Goal: Task Accomplishment & Management: Complete application form

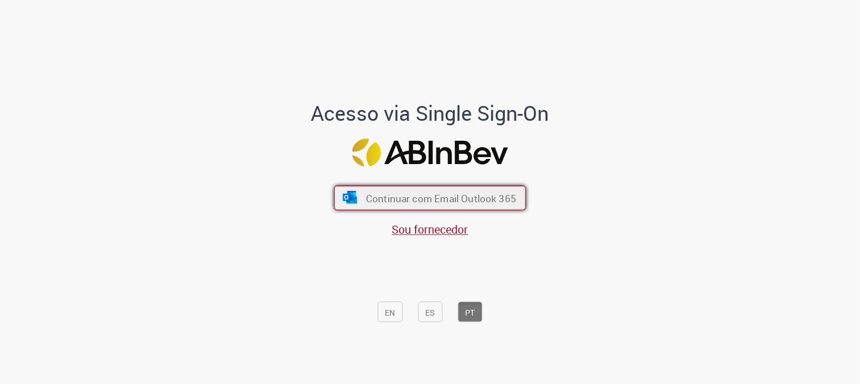
click at [441, 200] on font "Continuar com Email Outlook 365" at bounding box center [441, 197] width 150 height 13
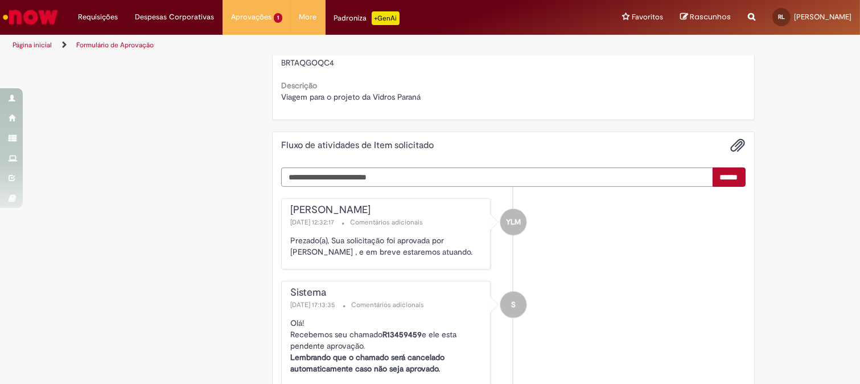
scroll to position [959, 0]
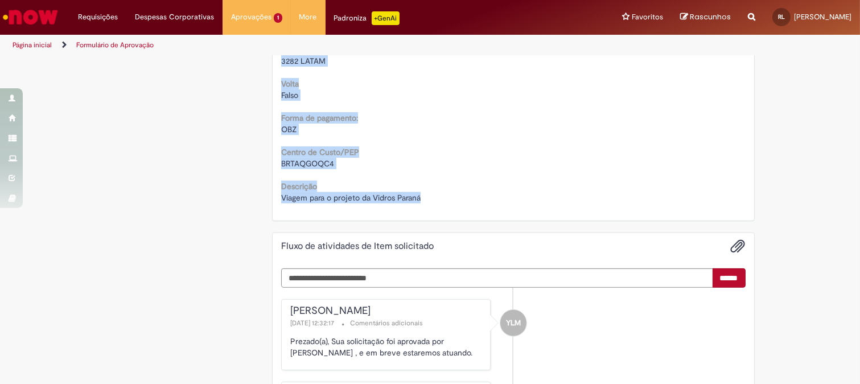
drag, startPoint x: 278, startPoint y: 71, endPoint x: 442, endPoint y: 194, distance: 204.6
copy div "Solicitação de aprovação para Item solicitado R13459459 Oferta para solicitar a…"
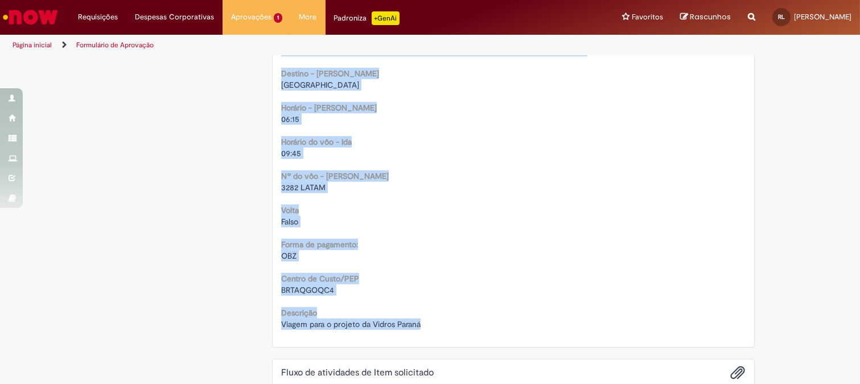
scroll to position [769, 0]
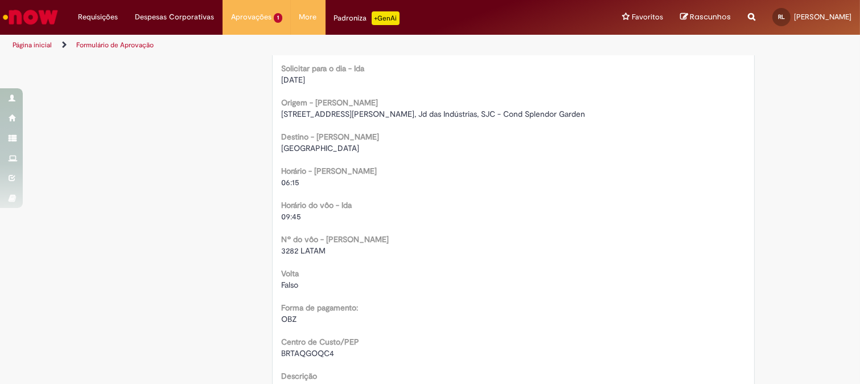
drag, startPoint x: 276, startPoint y: 78, endPoint x: 320, endPoint y: 77, distance: 43.8
click at [320, 77] on div "[DATE]" at bounding box center [513, 79] width 465 height 11
copy span "[DATE]"
drag, startPoint x: 277, startPoint y: 183, endPoint x: 317, endPoint y: 186, distance: 40.0
click at [317, 186] on div "06:15" at bounding box center [513, 181] width 465 height 11
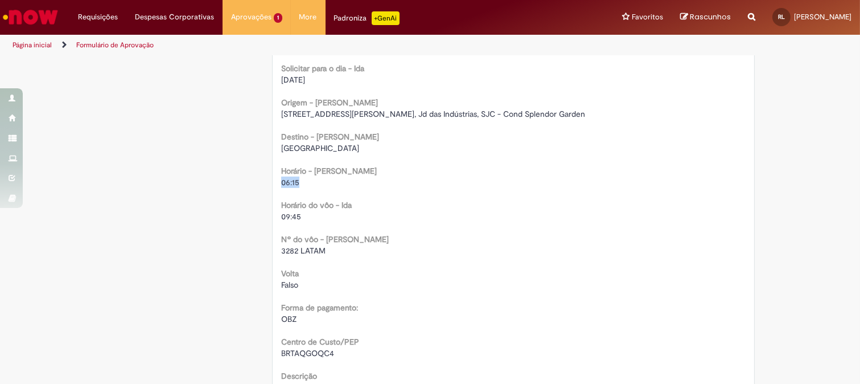
copy span "06:15"
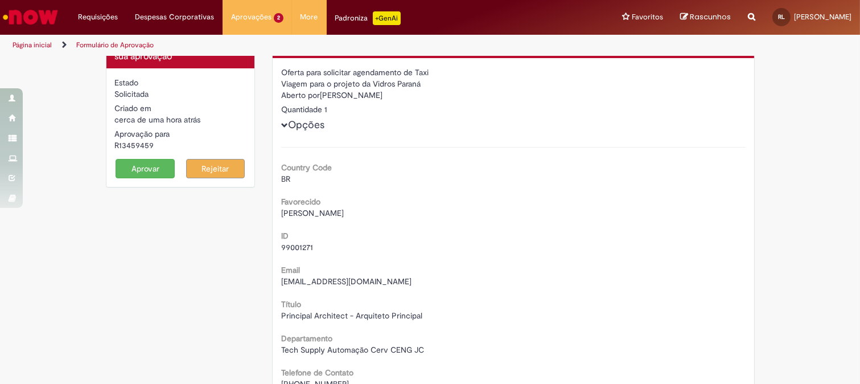
scroll to position [0, 0]
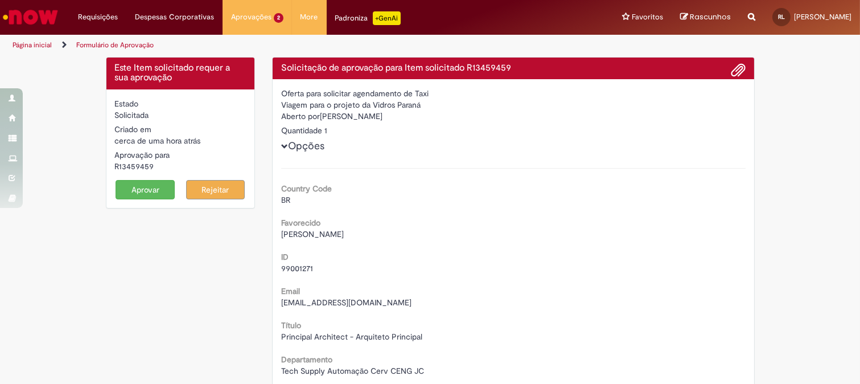
click at [331, 114] on div "Aberto por Marcelo Pasquali" at bounding box center [513, 117] width 465 height 14
drag, startPoint x: 331, startPoint y: 114, endPoint x: 362, endPoint y: 113, distance: 30.8
click at [362, 113] on div "Aberto por Marcelo Pasquali" at bounding box center [513, 117] width 465 height 14
copy div "Marcelo Pasquali"
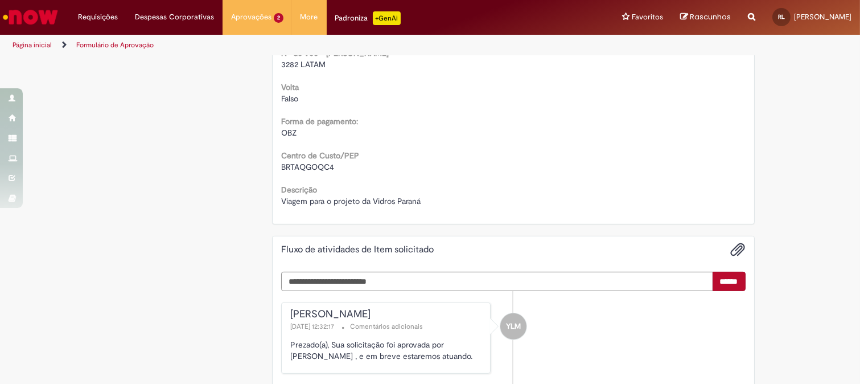
scroll to position [1012, 0]
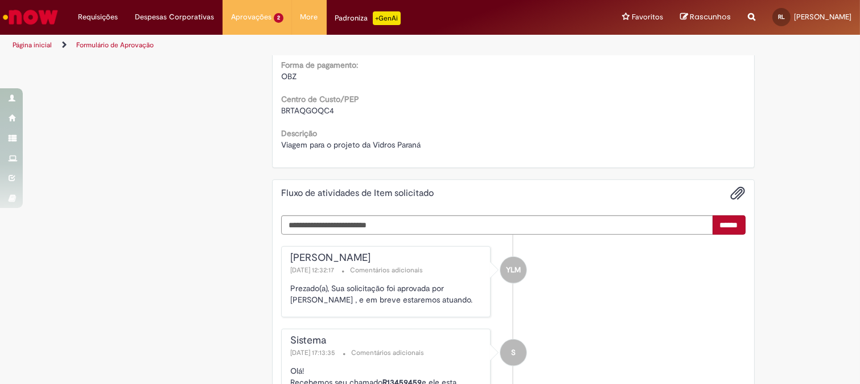
click at [294, 109] on span "BRTAQGOQC4" at bounding box center [307, 110] width 53 height 10
copy span "BRTAQGOQC4"
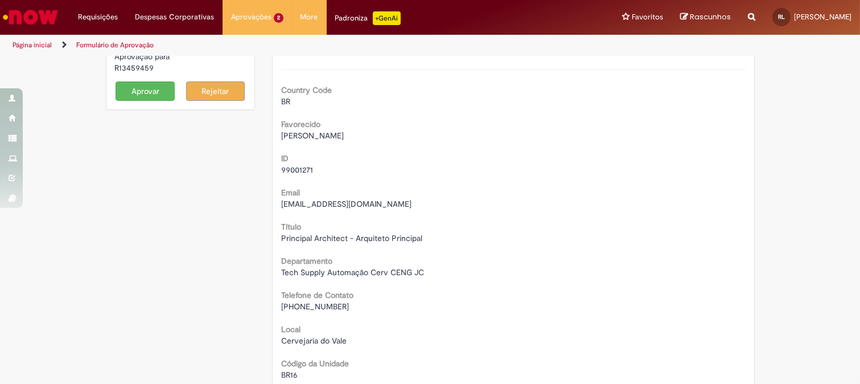
scroll to position [126, 0]
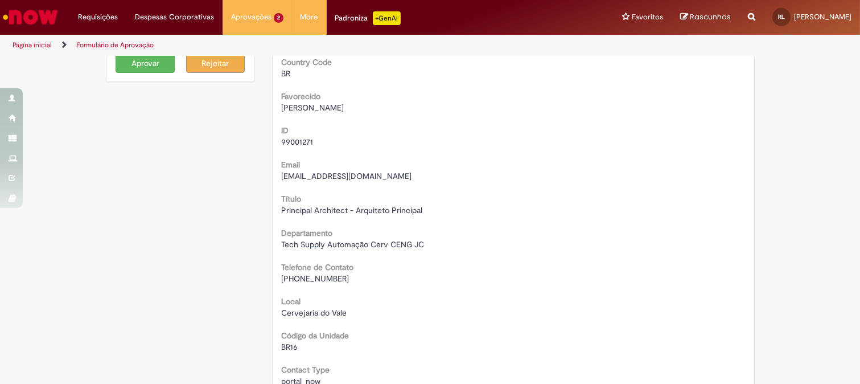
click at [281, 242] on span "Tech Supply Automação Cerv CENG JC" at bounding box center [352, 244] width 143 height 10
drag, startPoint x: 279, startPoint y: 242, endPoint x: 305, endPoint y: 243, distance: 25.6
click at [305, 243] on span "Tech Supply Automação Cerv CENG JC" at bounding box center [352, 244] width 143 height 10
copy span "Tech Supply"
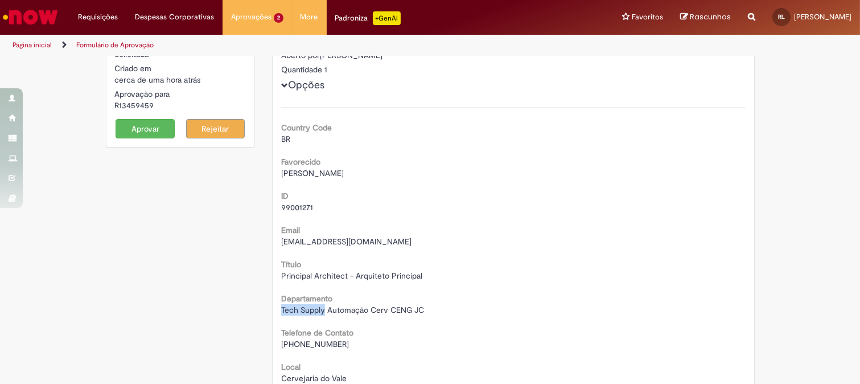
scroll to position [0, 0]
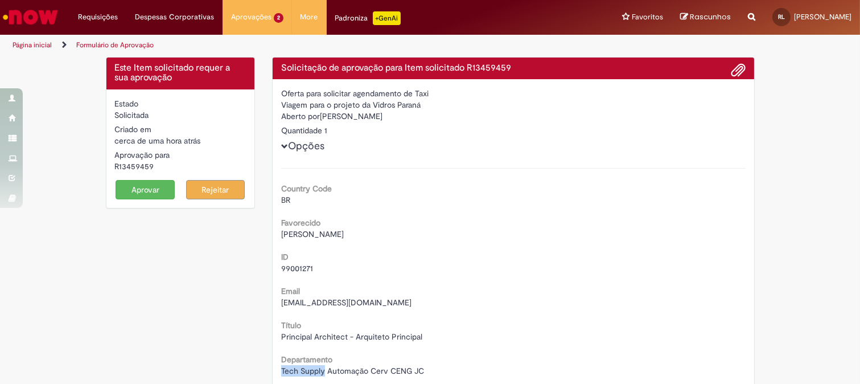
click at [144, 191] on button "Aprovar" at bounding box center [145, 189] width 59 height 19
click at [496, 69] on h4 "Solicitação de aprovação para Item solicitado R13459459" at bounding box center [513, 68] width 465 height 10
copy h4 "R13459459"
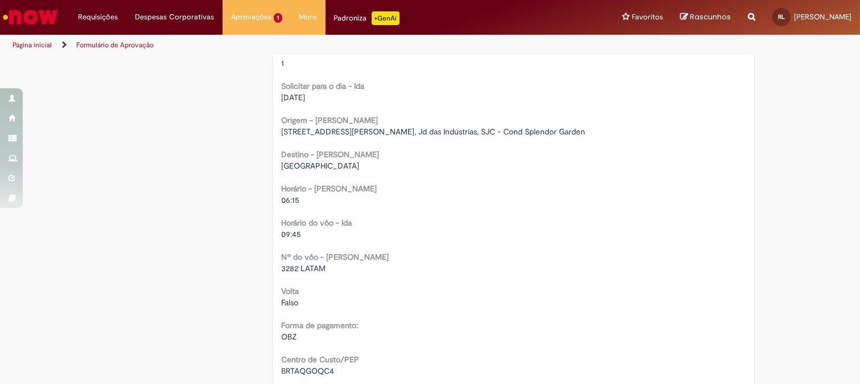
scroll to position [759, 0]
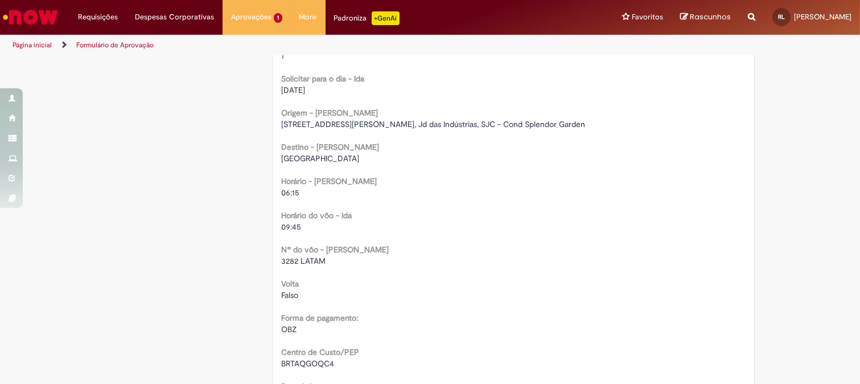
click at [291, 258] on span "3282 LATAM" at bounding box center [303, 261] width 44 height 10
copy span "3282"
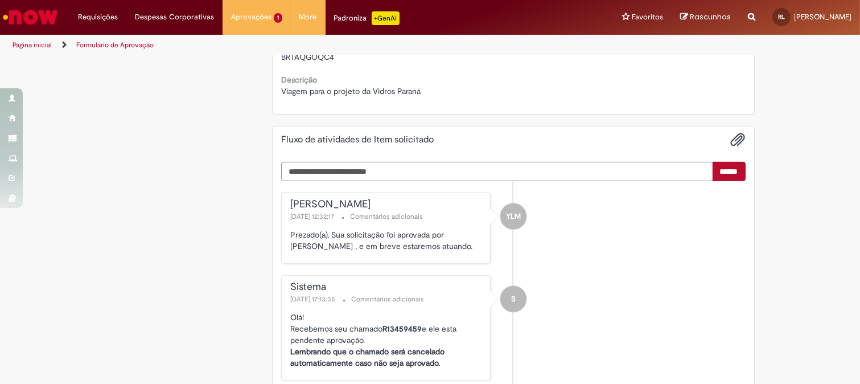
scroll to position [1075, 0]
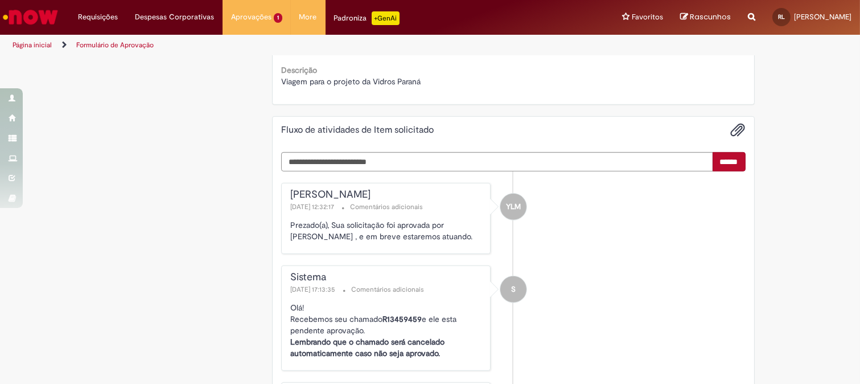
drag, startPoint x: 441, startPoint y: 71, endPoint x: 429, endPoint y: 74, distance: 12.8
click at [429, 74] on div "Descrição Viagem para o projeto da Vidros Paraná" at bounding box center [513, 74] width 465 height 26
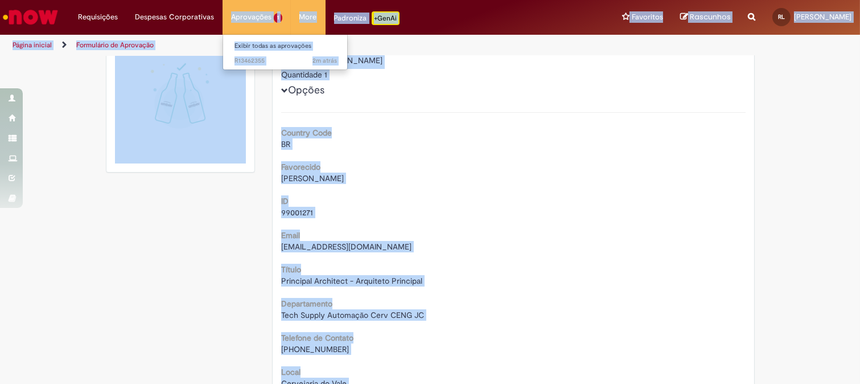
scroll to position [0, 0]
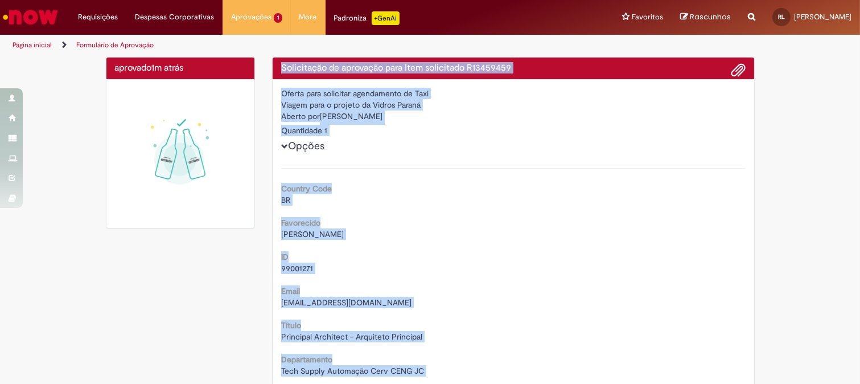
drag, startPoint x: 434, startPoint y: 80, endPoint x: 277, endPoint y: 67, distance: 158.2
copy div "Solicitação de aprovação para Item solicitado R13459459 Oferta para solicitar a…"
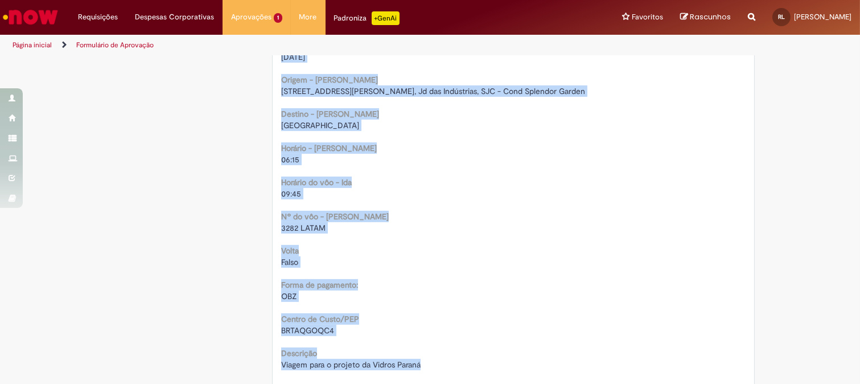
scroll to position [822, 0]
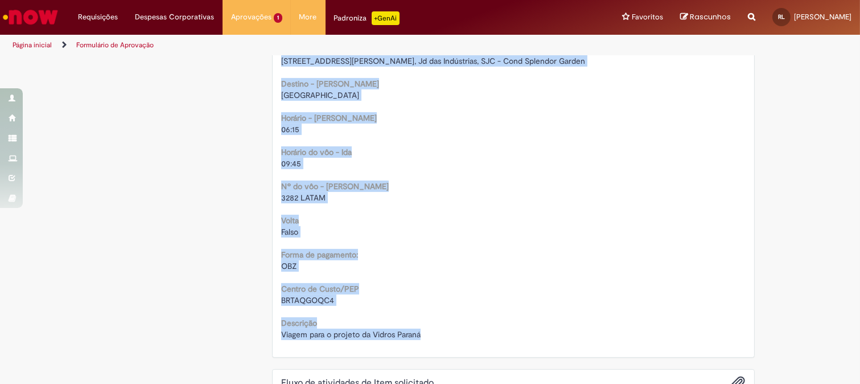
click at [418, 226] on div "Falso" at bounding box center [513, 231] width 465 height 11
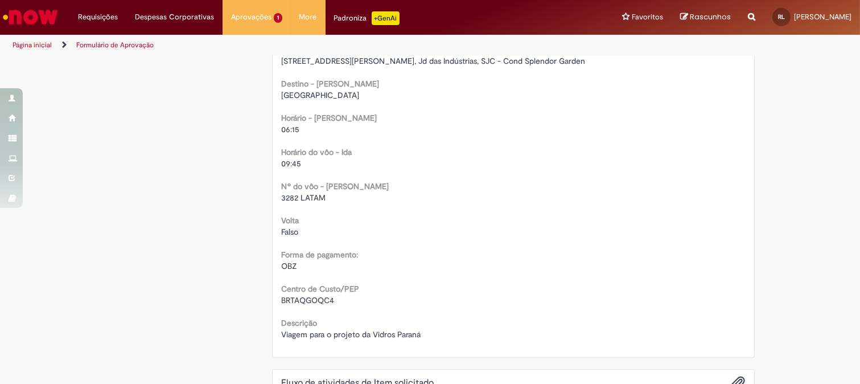
scroll to position [759, 0]
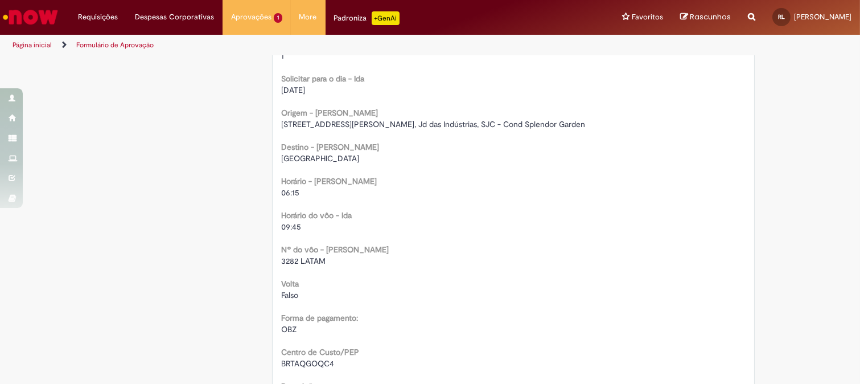
drag, startPoint x: 276, startPoint y: 124, endPoint x: 595, endPoint y: 121, distance: 318.8
click at [595, 121] on div "Rua Emilio Marelo, 100, apt 163H, Jd das Indústrias, SJC - Cond Splendor Garden" at bounding box center [513, 123] width 465 height 11
drag, startPoint x: 359, startPoint y: 121, endPoint x: 391, endPoint y: 126, distance: 32.2
click at [391, 126] on span "Rua Emilio Marelo, 100, apt 163H, Jd das Indústrias, SJC - Cond Splendor Garden" at bounding box center [433, 124] width 304 height 10
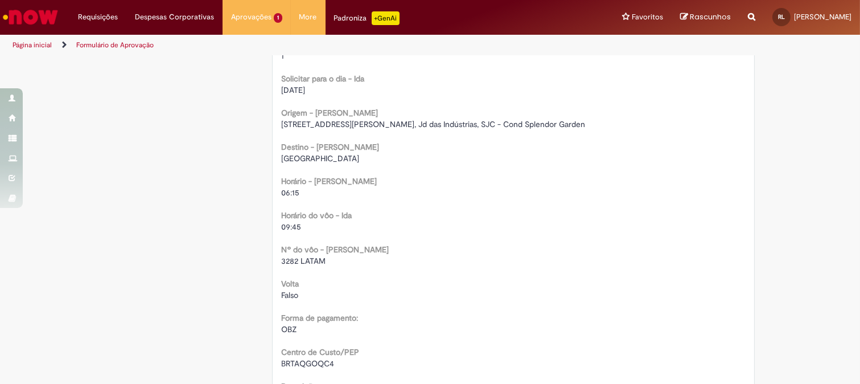
click at [435, 123] on span "Rua Emilio Marelo, 100, apt 163H, Jd das Indústrias, SJC - Cond Splendor Garden" at bounding box center [433, 124] width 304 height 10
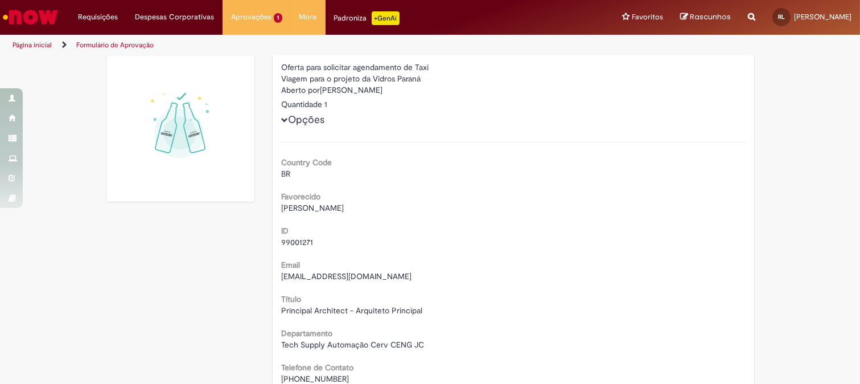
scroll to position [0, 0]
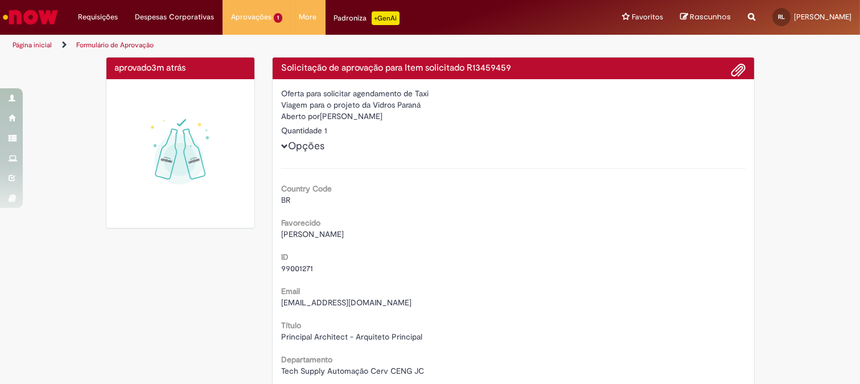
click at [332, 113] on div "Aberto por Marcelo Pasquali" at bounding box center [513, 117] width 465 height 14
drag, startPoint x: 332, startPoint y: 113, endPoint x: 361, endPoint y: 117, distance: 29.3
click at [361, 117] on div "Aberto por Marcelo Pasquali" at bounding box center [513, 117] width 465 height 14
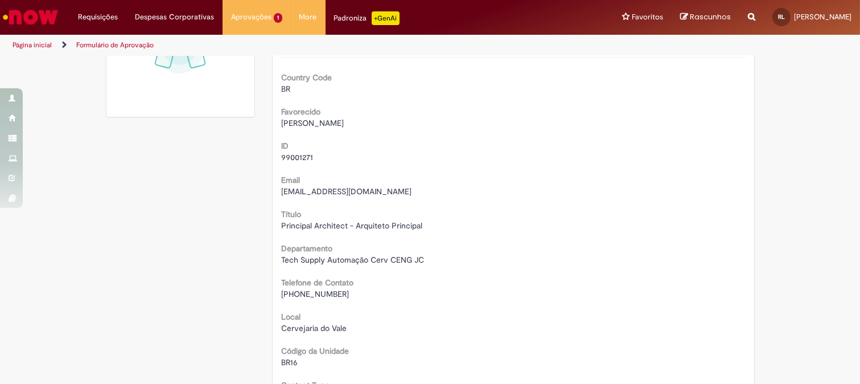
scroll to position [126, 0]
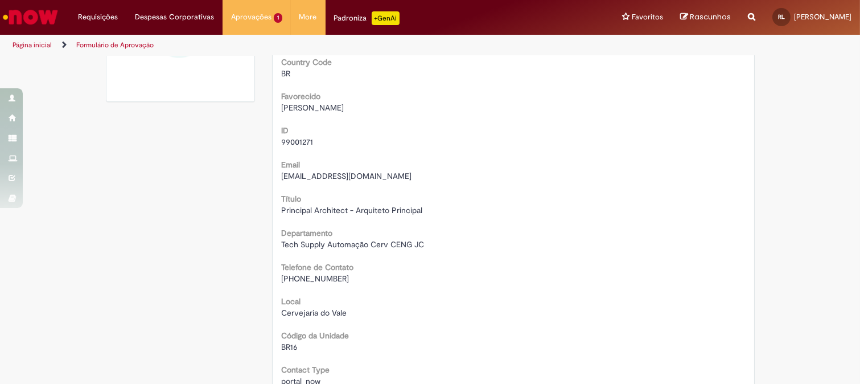
drag, startPoint x: 297, startPoint y: 279, endPoint x: 351, endPoint y: 280, distance: 54.7
click at [351, 280] on div "+(55) 12 99676-0380" at bounding box center [513, 278] width 465 height 11
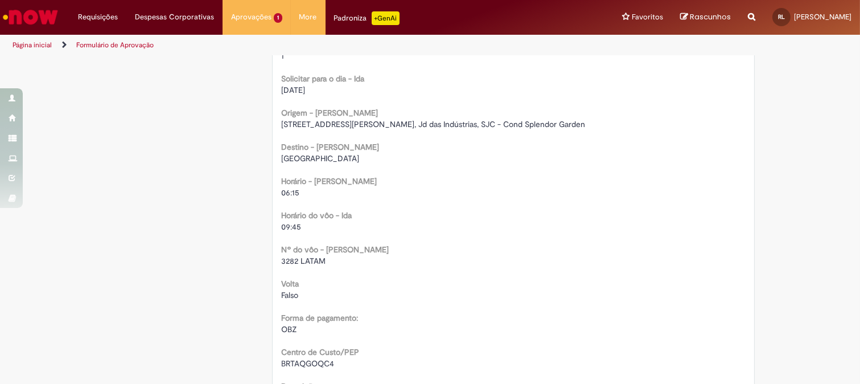
scroll to position [696, 0]
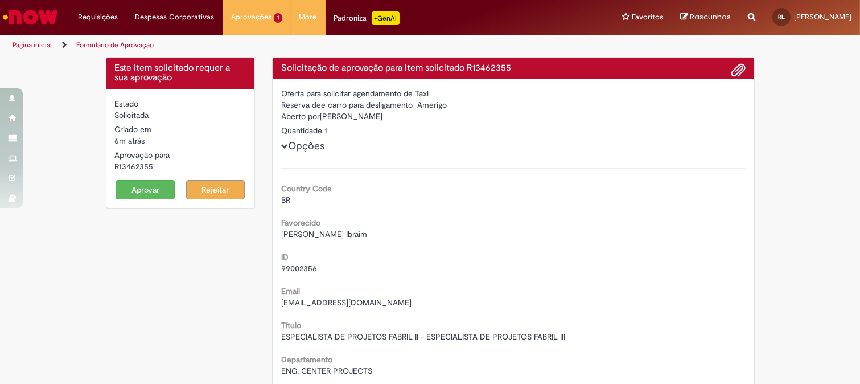
click at [146, 186] on button "Aprovar" at bounding box center [145, 189] width 59 height 19
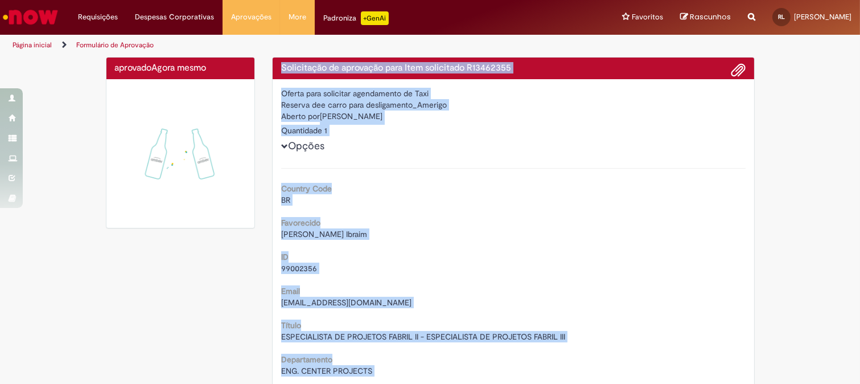
drag, startPoint x: 457, startPoint y: 175, endPoint x: 277, endPoint y: 71, distance: 207.9
copy div "Solicitação de aprovação para Item solicitado R13462355 Oferta para solicitar a…"
click at [484, 69] on h4 "Solicitação de aprovação para Item solicitado R13462355" at bounding box center [513, 68] width 465 height 10
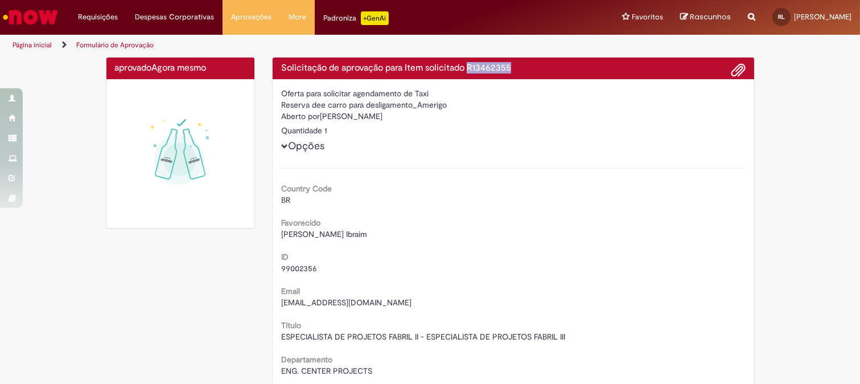
click at [484, 69] on h4 "Solicitação de aprovação para Item solicitado R13462355" at bounding box center [513, 68] width 465 height 10
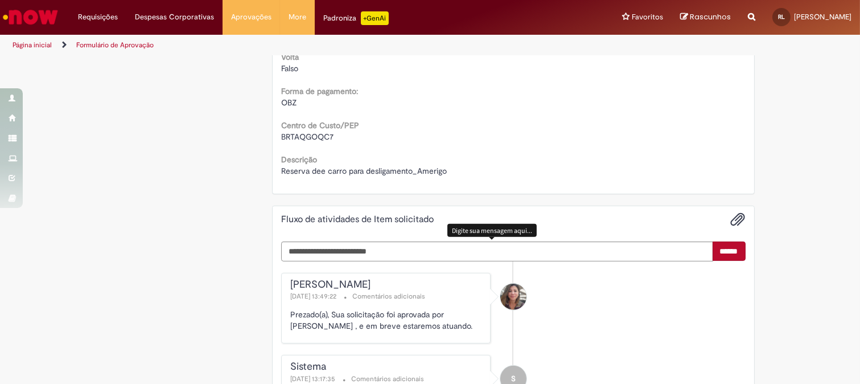
scroll to position [948, 0]
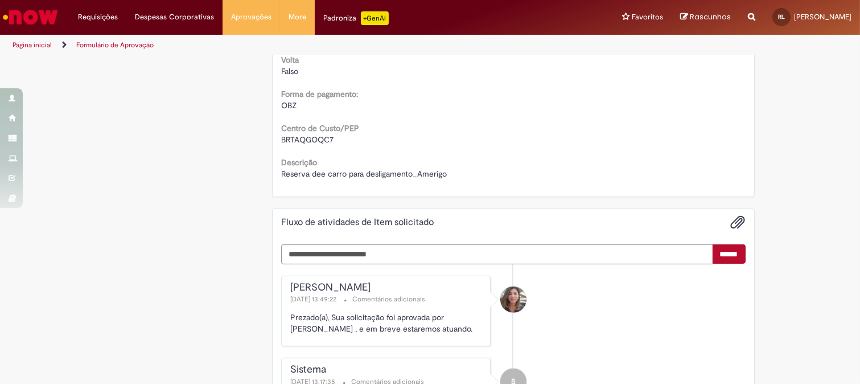
click at [300, 134] on span "BRTAQGOQC7" at bounding box center [307, 139] width 52 height 10
copy span "BRTAQGOQC7"
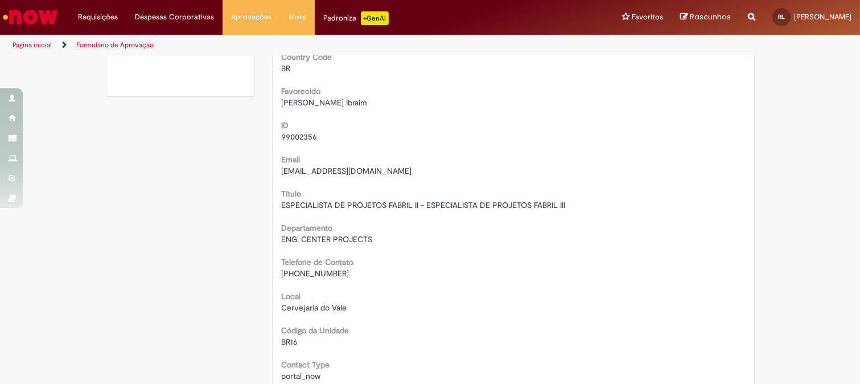
scroll to position [0, 0]
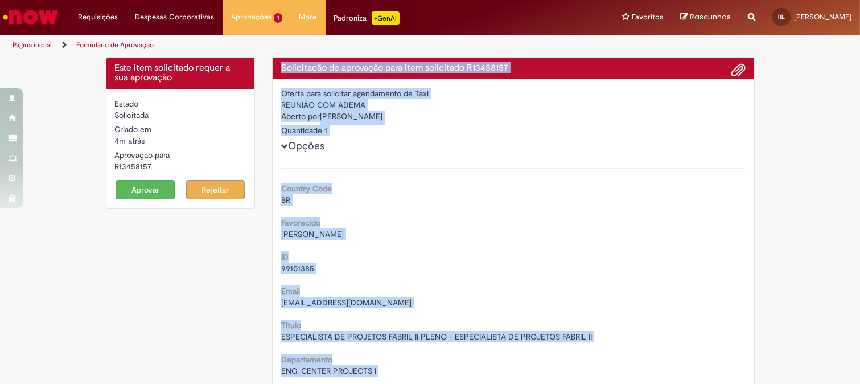
drag, startPoint x: 373, startPoint y: 287, endPoint x: 277, endPoint y: 65, distance: 241.8
copy div "Solicitação de aprovação para Item solicitado R13458157 Oferta para solicitar a…"
click at [473, 202] on div "BR" at bounding box center [513, 199] width 465 height 11
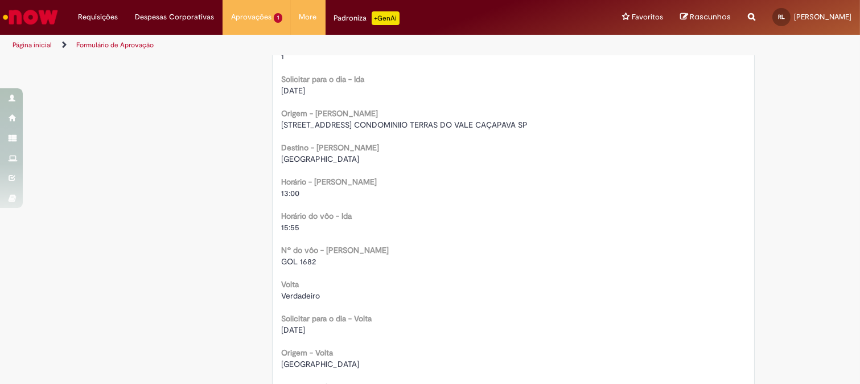
scroll to position [759, 0]
click at [355, 79] on b "Solicitar para o dia - Ida" at bounding box center [322, 78] width 83 height 10
copy b "Ida"
drag, startPoint x: 276, startPoint y: 87, endPoint x: 315, endPoint y: 88, distance: 39.9
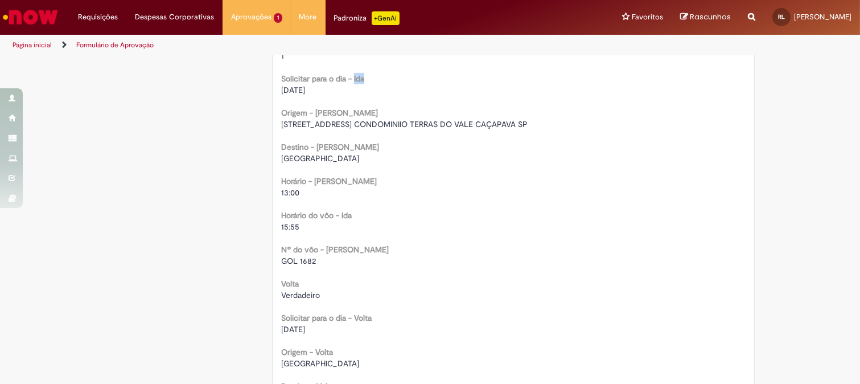
copy span "31/08/2025"
drag, startPoint x: 277, startPoint y: 194, endPoint x: 299, endPoint y: 196, distance: 22.3
click at [299, 196] on div "13:00" at bounding box center [513, 192] width 465 height 11
copy span "13:00"
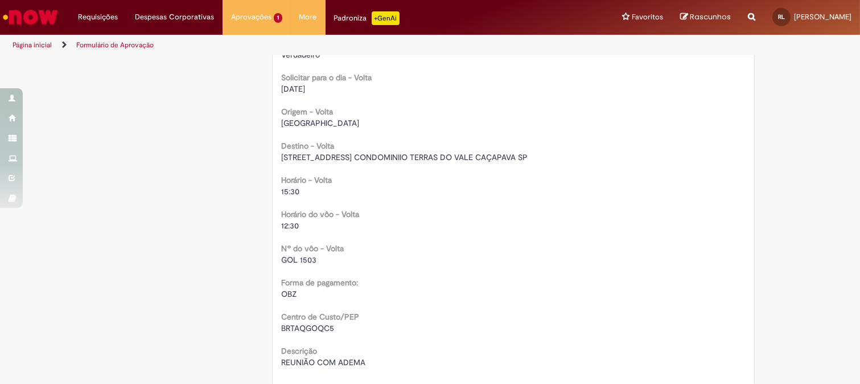
scroll to position [1008, 0]
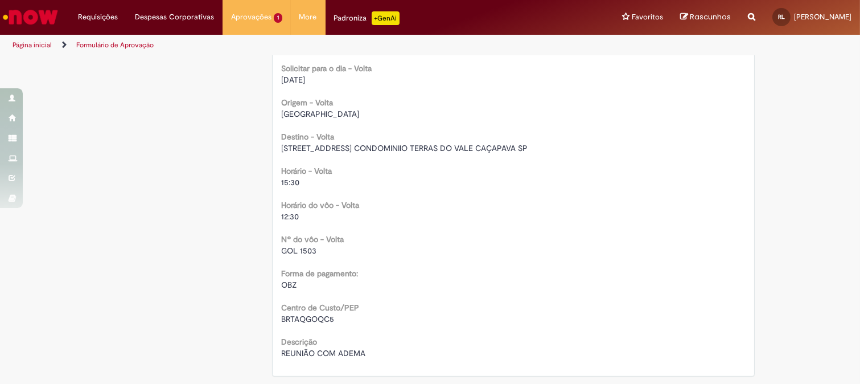
drag, startPoint x: 276, startPoint y: 81, endPoint x: 339, endPoint y: 82, distance: 62.6
click at [339, 82] on div "[DATE]" at bounding box center [513, 79] width 465 height 11
copy span "[DATE]"
click at [363, 69] on b "Solicitar para o dia - Volta" at bounding box center [326, 68] width 91 height 10
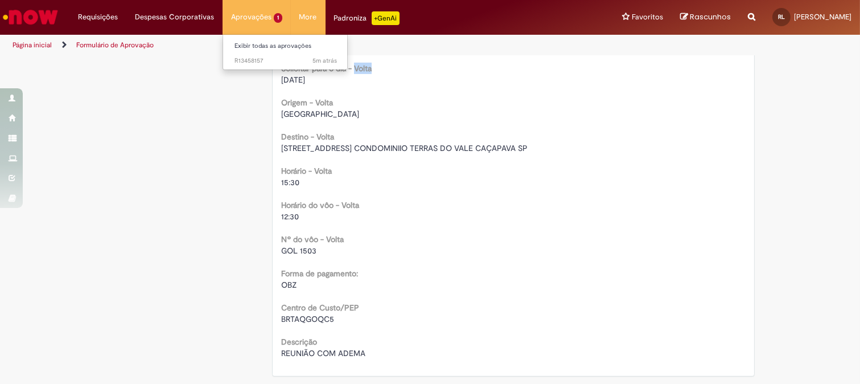
copy b "Volta"
drag, startPoint x: 273, startPoint y: 81, endPoint x: 323, endPoint y: 84, distance: 49.6
click at [323, 84] on div "[DATE]" at bounding box center [513, 79] width 465 height 11
copy span "[DATE]"
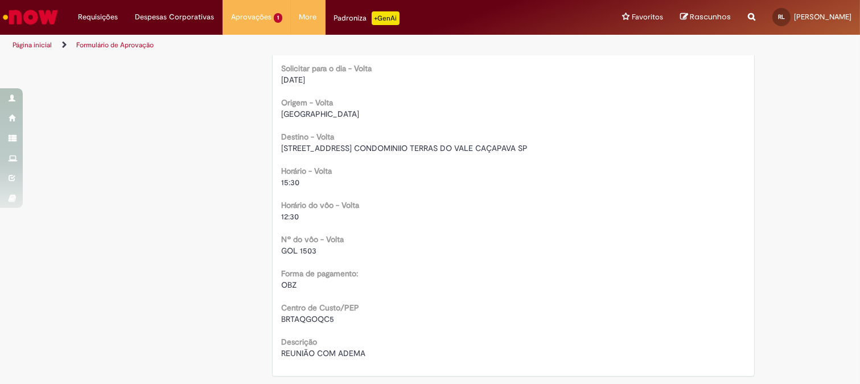
drag, startPoint x: 276, startPoint y: 79, endPoint x: 321, endPoint y: 78, distance: 45.0
copy span "[DATE]"
drag, startPoint x: 277, startPoint y: 180, endPoint x: 135, endPoint y: 7, distance: 224.2
click at [307, 179] on div "15:30" at bounding box center [513, 181] width 465 height 11
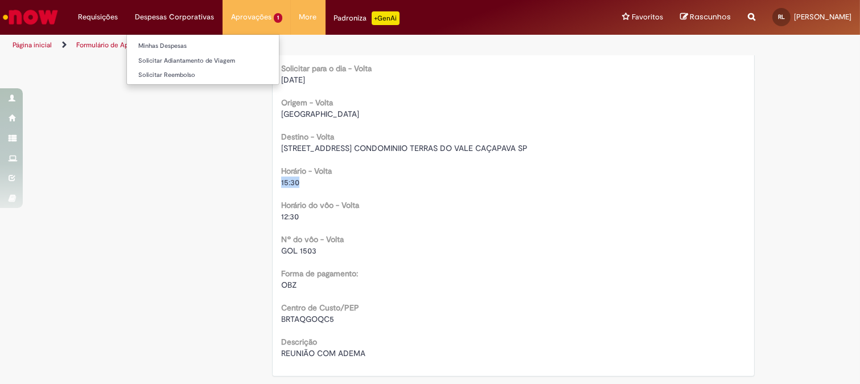
copy span "15:30"
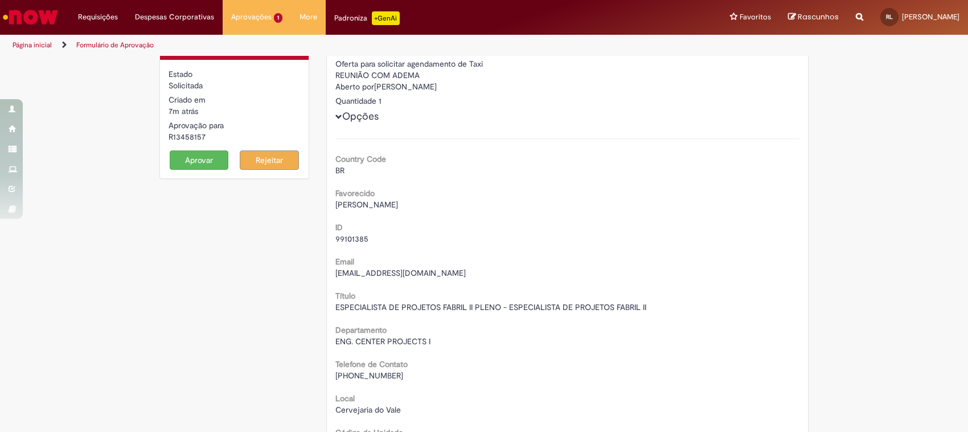
scroll to position [0, 0]
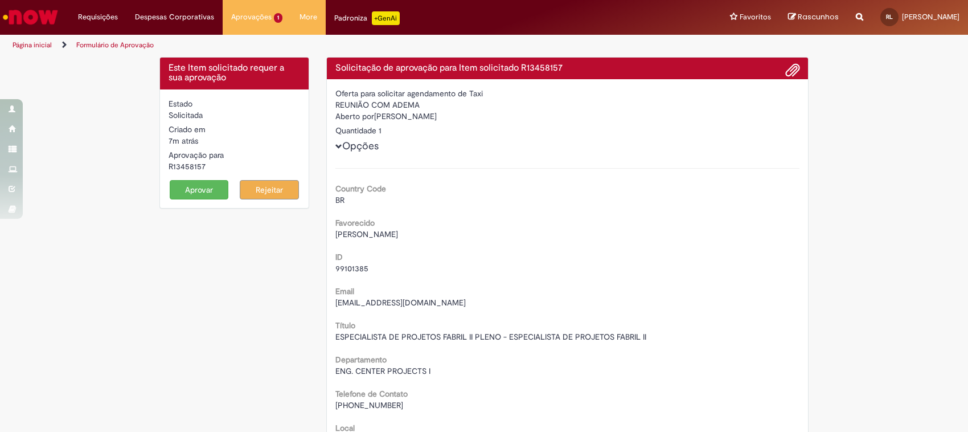
click at [379, 116] on div "Aberto por Vivian Koenig" at bounding box center [567, 117] width 465 height 14
drag, startPoint x: 379, startPoint y: 116, endPoint x: 420, endPoint y: 117, distance: 41.6
click at [420, 117] on div "Aberto por Vivian Koenig" at bounding box center [567, 117] width 465 height 14
copy div "Vivian Koenig"
click at [536, 70] on h4 "Solicitação de aprovação para Item solicitado R13458157" at bounding box center [567, 68] width 465 height 10
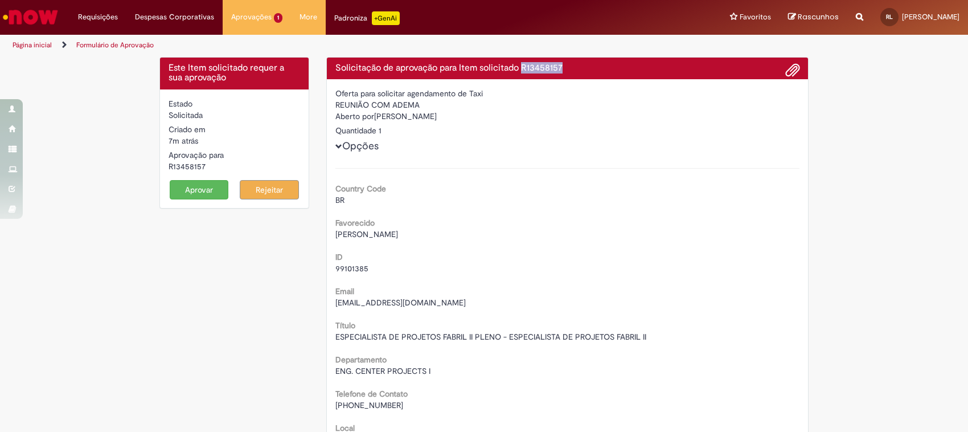
click at [536, 70] on h4 "Solicitação de aprovação para Item solicitado R13458157" at bounding box center [567, 68] width 465 height 10
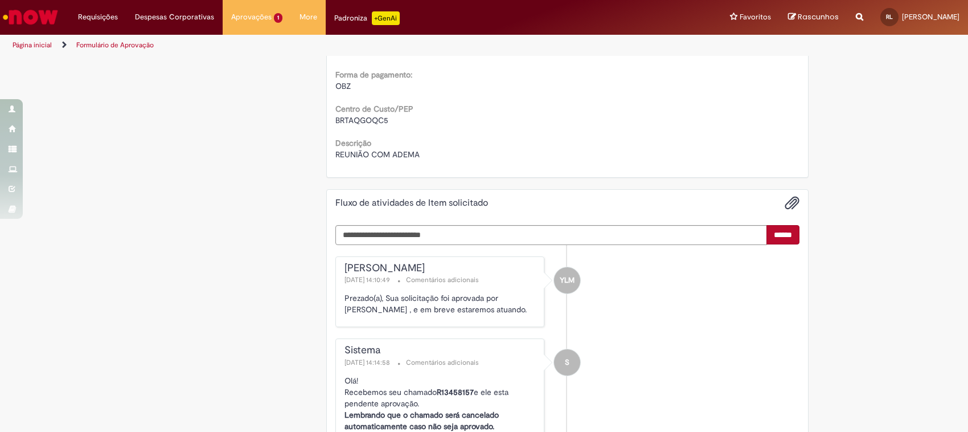
scroll to position [1210, 0]
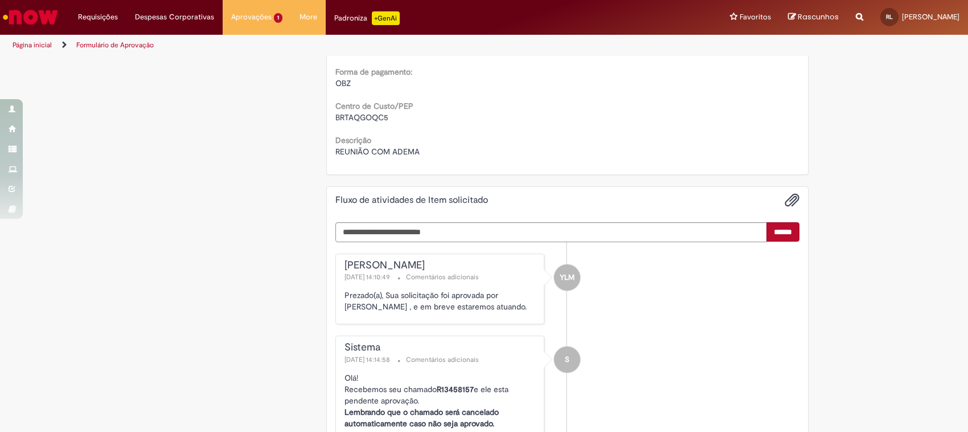
click at [372, 120] on span "BRTAQGOQC5" at bounding box center [361, 117] width 53 height 10
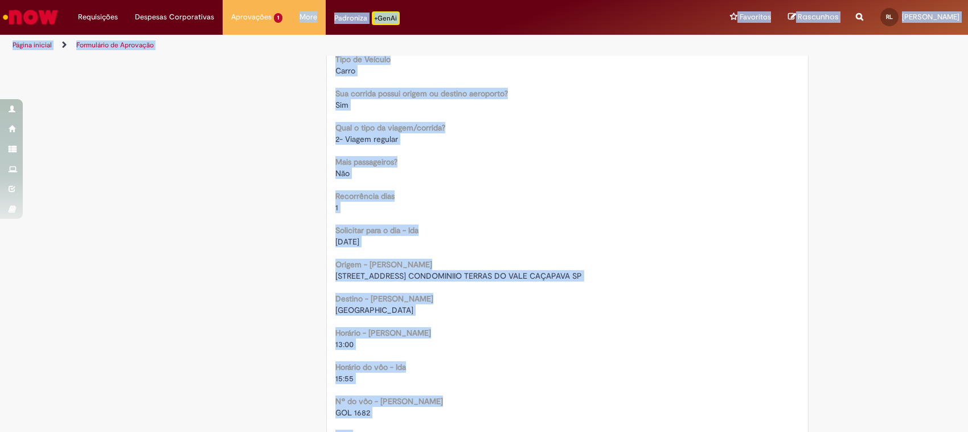
scroll to position [0, 0]
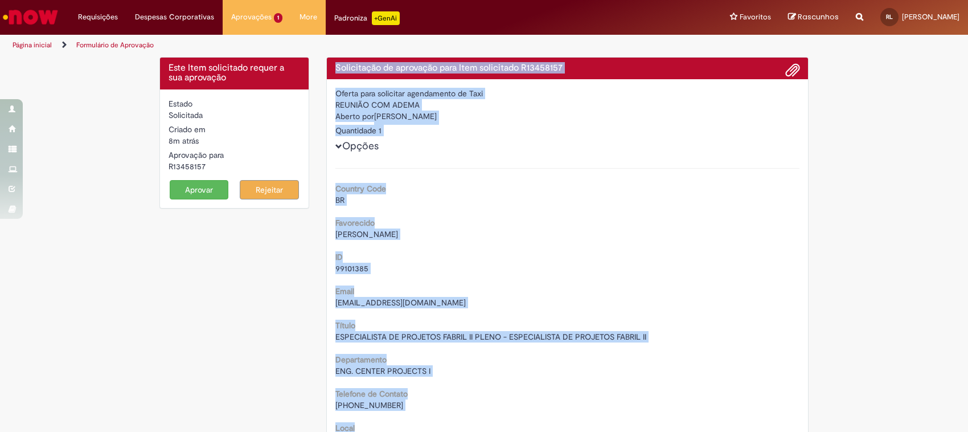
drag, startPoint x: 436, startPoint y: 295, endPoint x: 331, endPoint y: 67, distance: 251.2
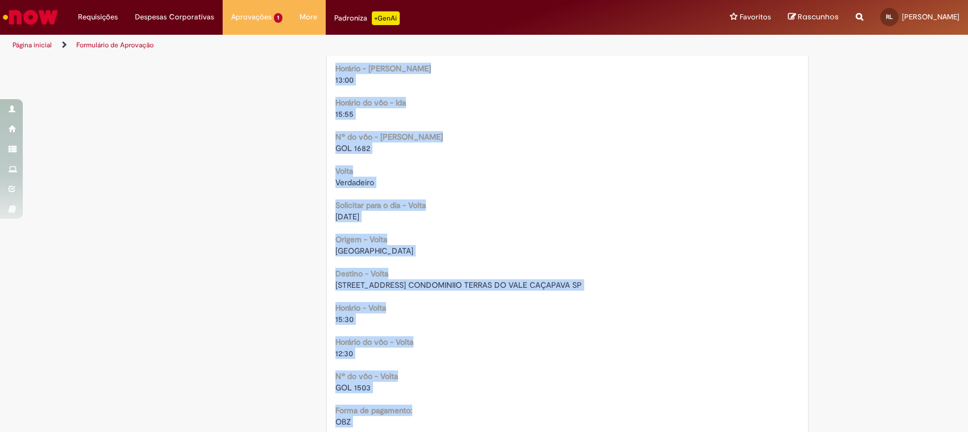
scroll to position [925, 0]
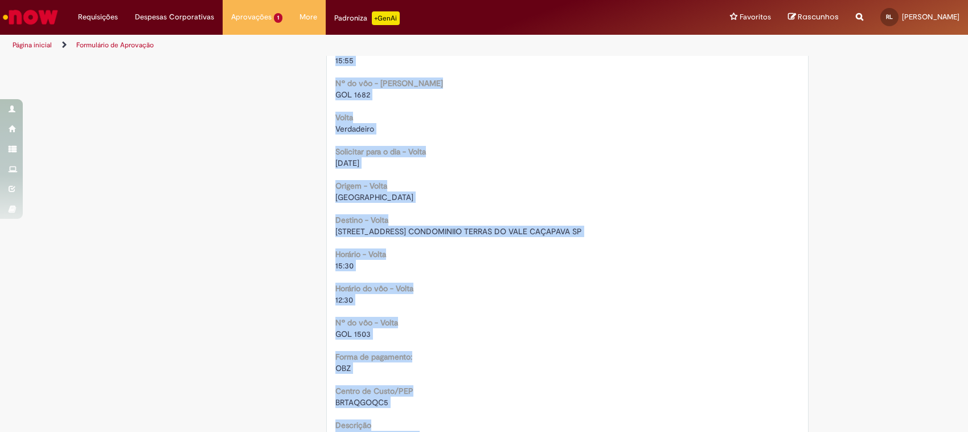
click at [451, 285] on div "Horário do vôo - Volta 12:30" at bounding box center [567, 293] width 465 height 26
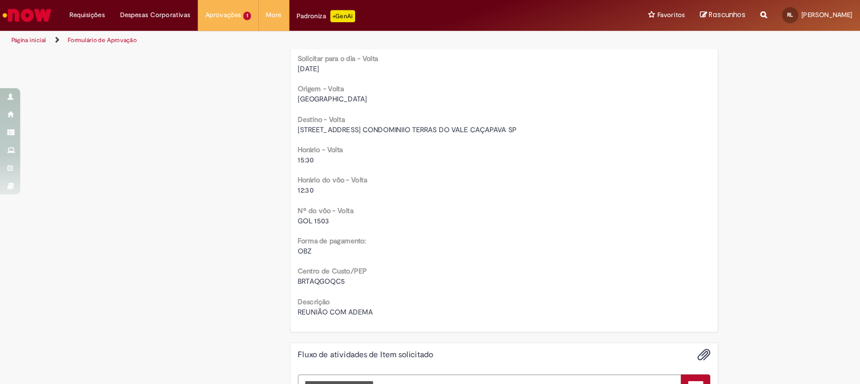
scroll to position [1011, 0]
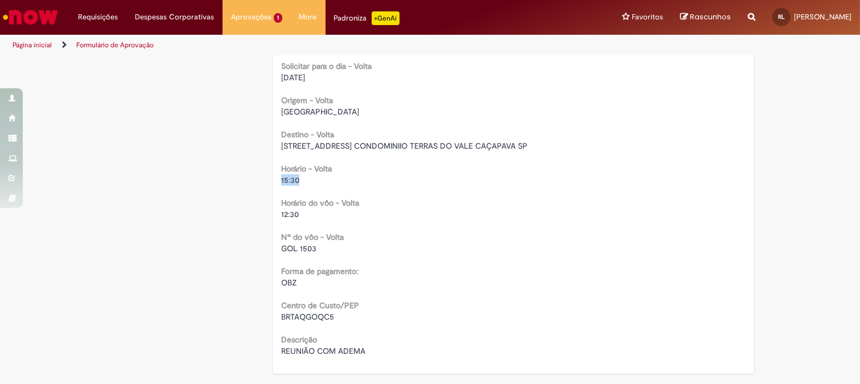
drag, startPoint x: 276, startPoint y: 178, endPoint x: 322, endPoint y: 178, distance: 45.5
click at [322, 178] on div "15:30" at bounding box center [513, 179] width 465 height 11
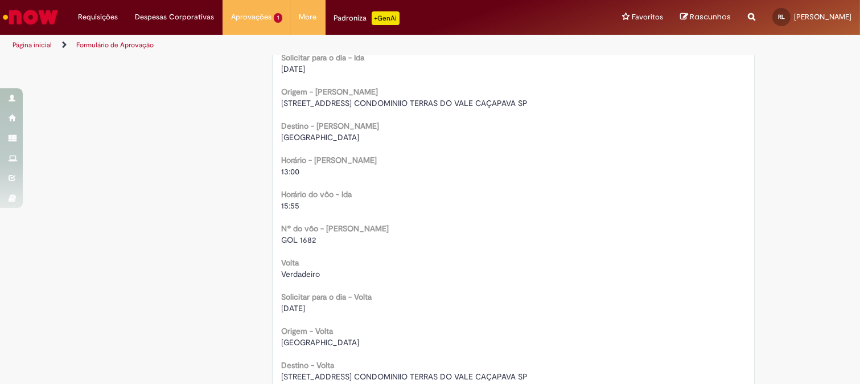
scroll to position [758, 0]
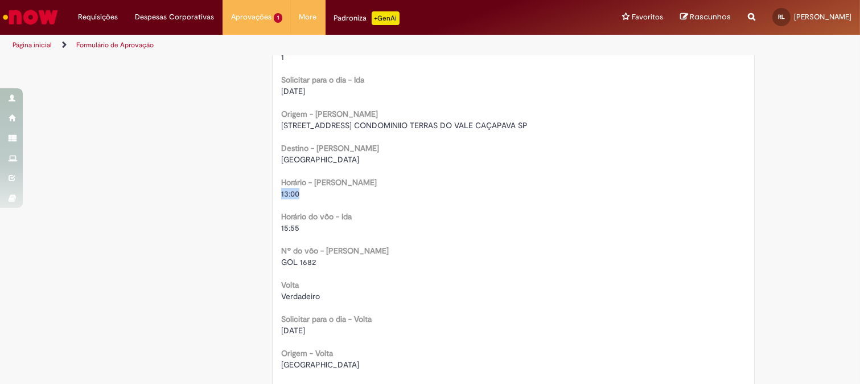
drag, startPoint x: 276, startPoint y: 195, endPoint x: 308, endPoint y: 191, distance: 32.8
drag, startPoint x: 277, startPoint y: 262, endPoint x: 320, endPoint y: 264, distance: 42.7
click at [320, 264] on div "GOL 1682" at bounding box center [513, 261] width 465 height 11
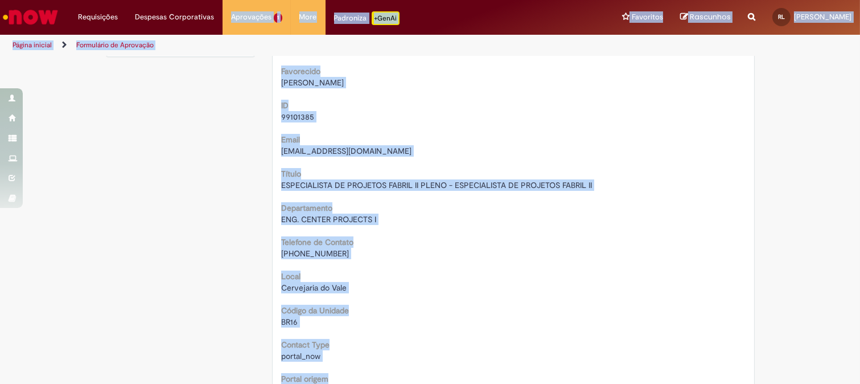
scroll to position [0, 0]
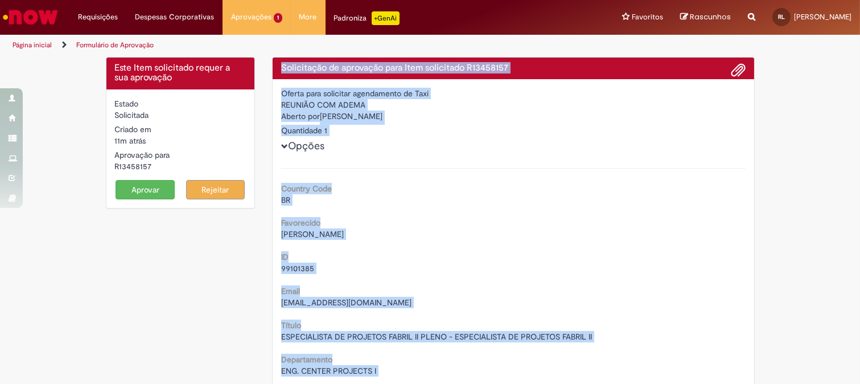
drag, startPoint x: 387, startPoint y: 161, endPoint x: 273, endPoint y: 57, distance: 153.9
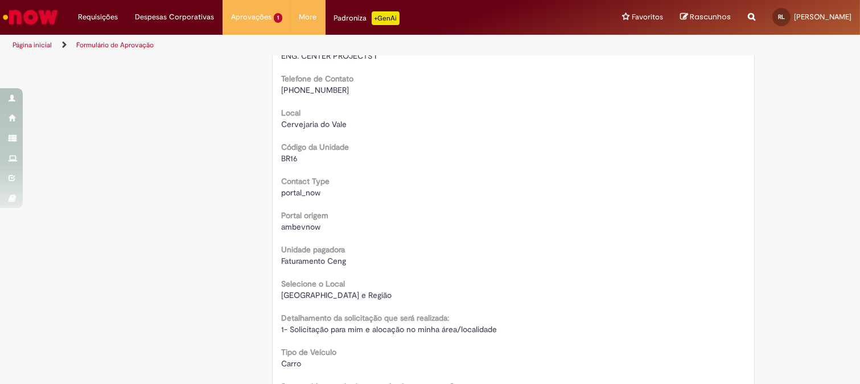
scroll to position [316, 0]
drag, startPoint x: 274, startPoint y: 90, endPoint x: 354, endPoint y: 88, distance: 79.2
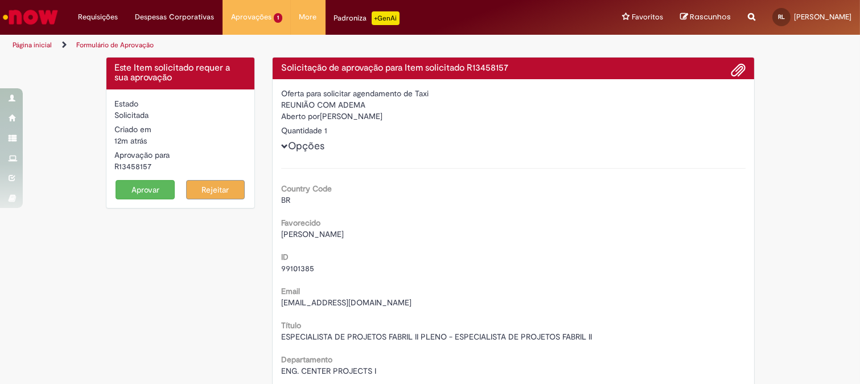
click at [328, 116] on div "Aberto por Vivian Koenig" at bounding box center [513, 117] width 465 height 14
drag, startPoint x: 328, startPoint y: 116, endPoint x: 346, endPoint y: 118, distance: 17.9
click at [346, 118] on div "Aberto por Vivian Koenig" at bounding box center [513, 117] width 465 height 14
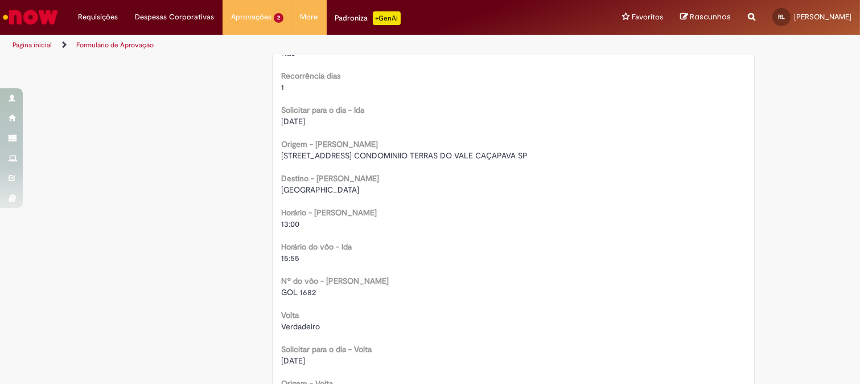
scroll to position [759, 0]
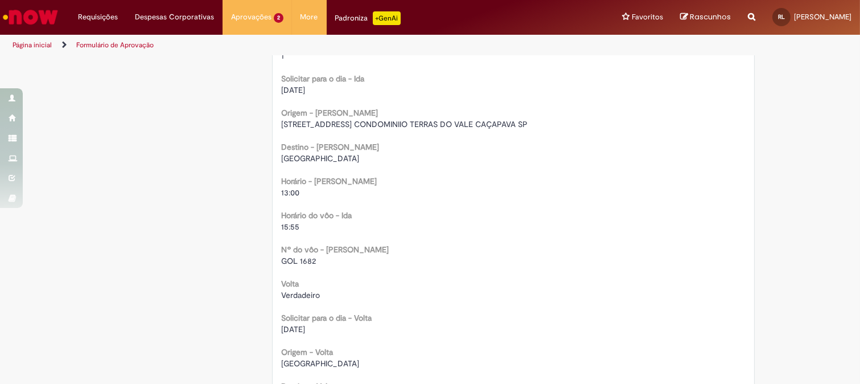
drag, startPoint x: 277, startPoint y: 126, endPoint x: 571, endPoint y: 125, distance: 293.8
click at [571, 125] on div "RUA DAS AVENCAS 140 CONDOMINIIO TERRAS DO VALE CAÇAPAVA SP" at bounding box center [513, 123] width 465 height 11
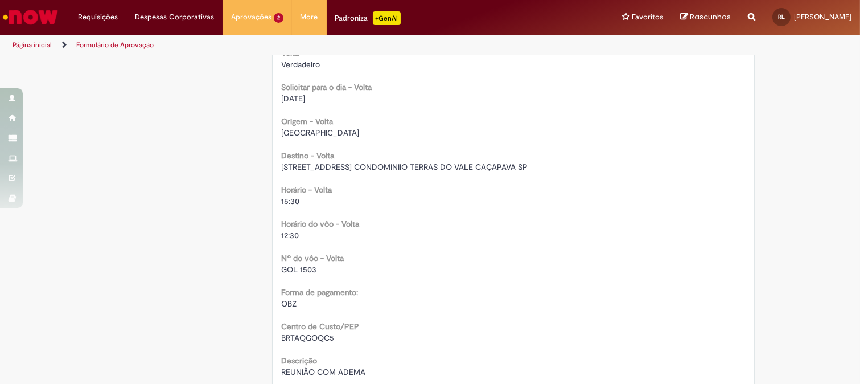
scroll to position [1012, 0]
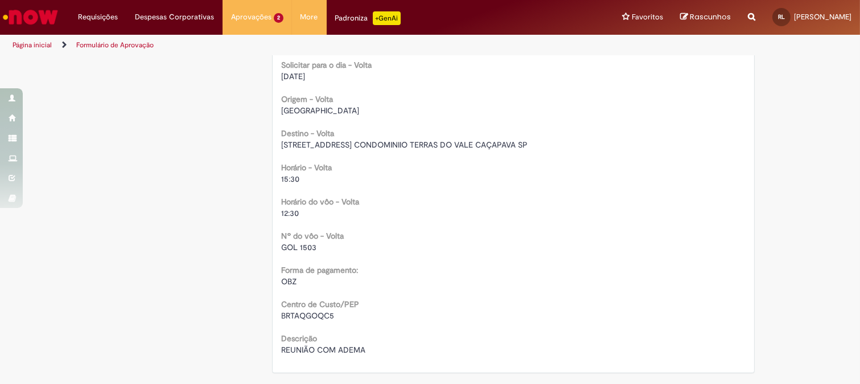
click at [282, 242] on span "GOL 1503" at bounding box center [298, 247] width 35 height 10
drag, startPoint x: 282, startPoint y: 241, endPoint x: 300, endPoint y: 240, distance: 17.7
click at [300, 242] on span "GOL 1503" at bounding box center [298, 247] width 35 height 10
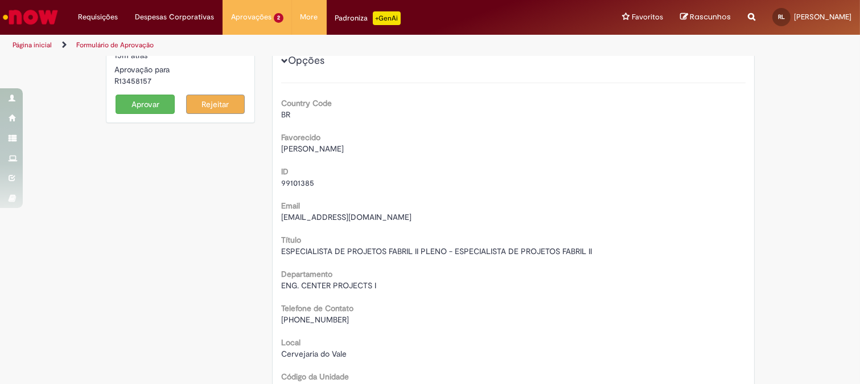
scroll to position [0, 0]
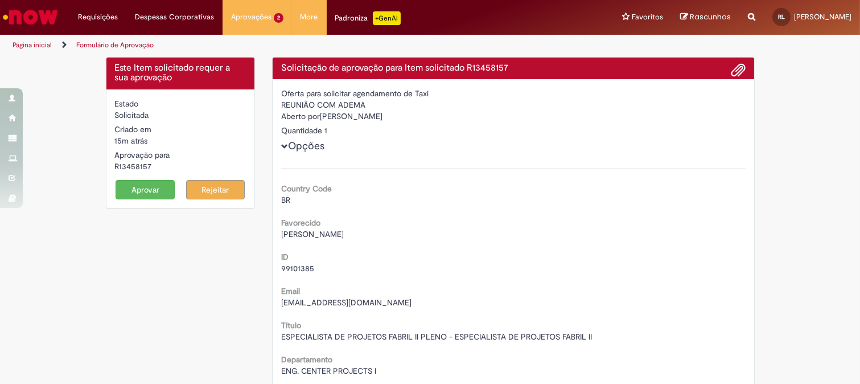
click at [145, 180] on button "Aprovar" at bounding box center [145, 189] width 59 height 19
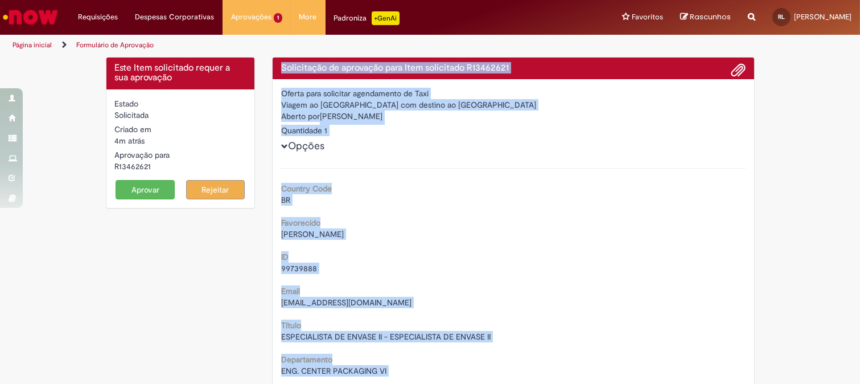
drag, startPoint x: 500, startPoint y: 271, endPoint x: 270, endPoint y: 70, distance: 305.4
copy div "Loremipsumd si ametconse adip Elit seddoeiusm T37204861 Incidi utla etdolorem a…"
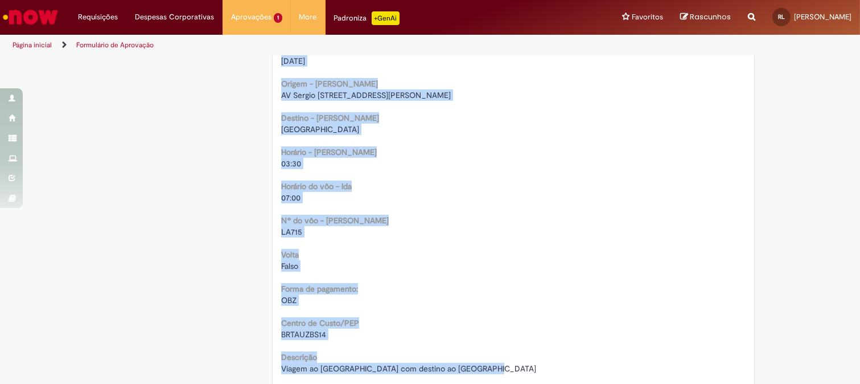
scroll to position [759, 0]
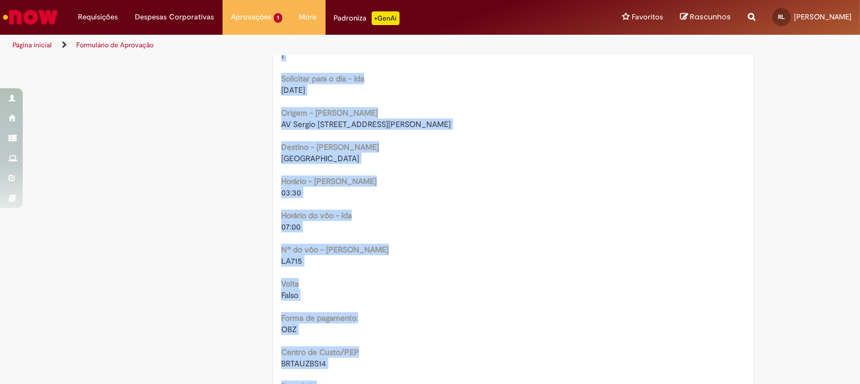
click at [452, 258] on div "LA715" at bounding box center [513, 260] width 465 height 11
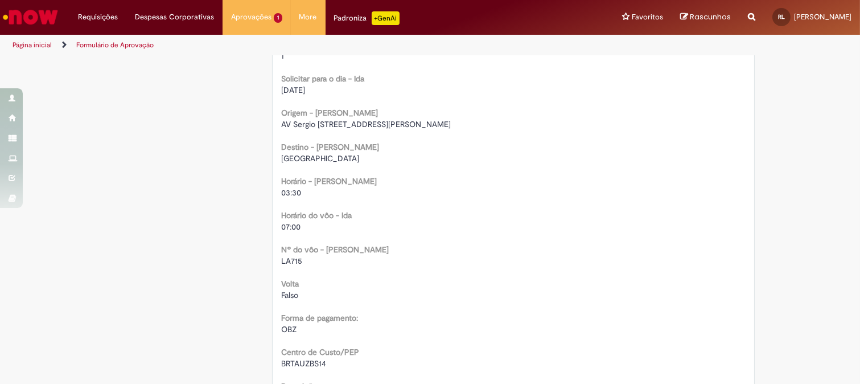
drag, startPoint x: 277, startPoint y: 89, endPoint x: 340, endPoint y: 94, distance: 63.9
click at [340, 94] on div "[DATE]" at bounding box center [513, 89] width 465 height 11
copy span "[DATE]"
drag, startPoint x: 275, startPoint y: 191, endPoint x: 304, endPoint y: 192, distance: 29.1
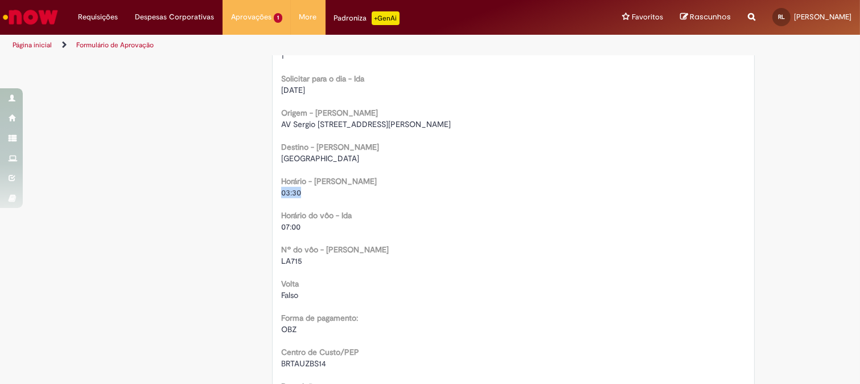
copy span "03:30"
click at [451, 121] on span "AV Sergio [STREET_ADDRESS][PERSON_NAME]" at bounding box center [366, 124] width 170 height 10
copy span "Jacarei"
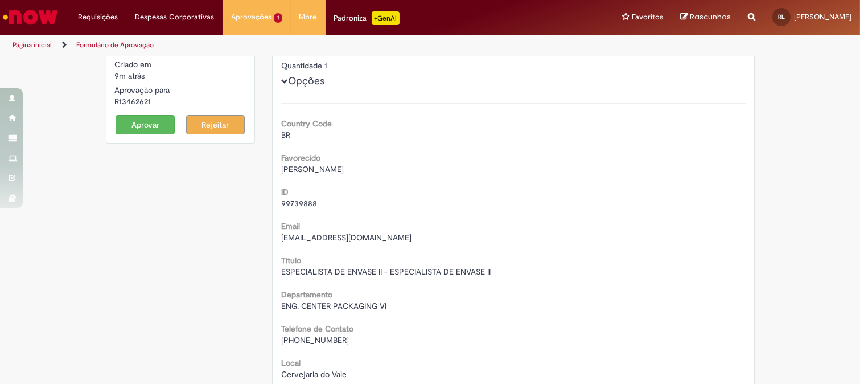
scroll to position [0, 0]
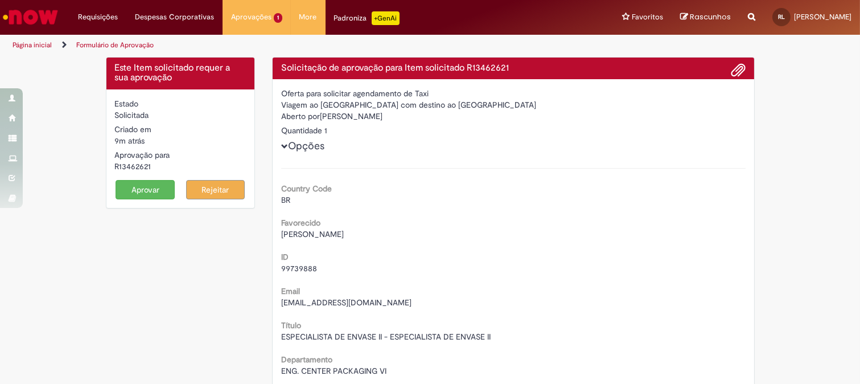
click at [323, 118] on div "Aberto por [PERSON_NAME]" at bounding box center [513, 117] width 465 height 14
drag, startPoint x: 323, startPoint y: 118, endPoint x: 340, endPoint y: 118, distance: 17.1
click at [332, 118] on div "Aberto por [PERSON_NAME]" at bounding box center [513, 117] width 465 height 14
click at [319, 117] on div "Aberto por [PERSON_NAME]" at bounding box center [513, 117] width 465 height 14
click at [322, 116] on div "Aberto por [PERSON_NAME]" at bounding box center [513, 117] width 465 height 14
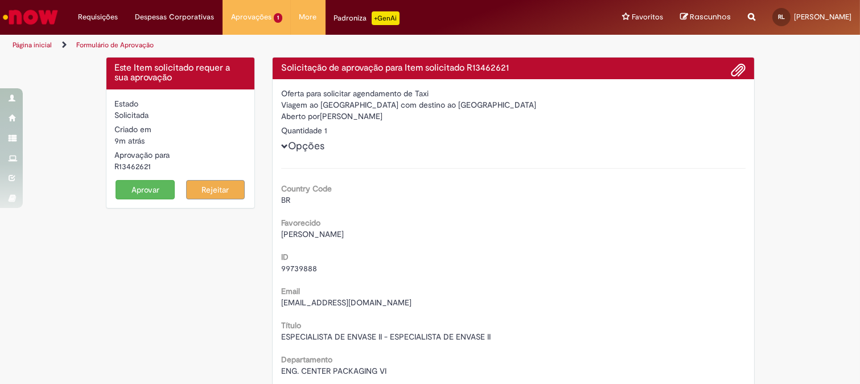
drag, startPoint x: 322, startPoint y: 116, endPoint x: 368, endPoint y: 117, distance: 46.7
click at [368, 117] on div "Aberto por [PERSON_NAME]" at bounding box center [513, 117] width 465 height 14
copy div "[PERSON_NAME]"
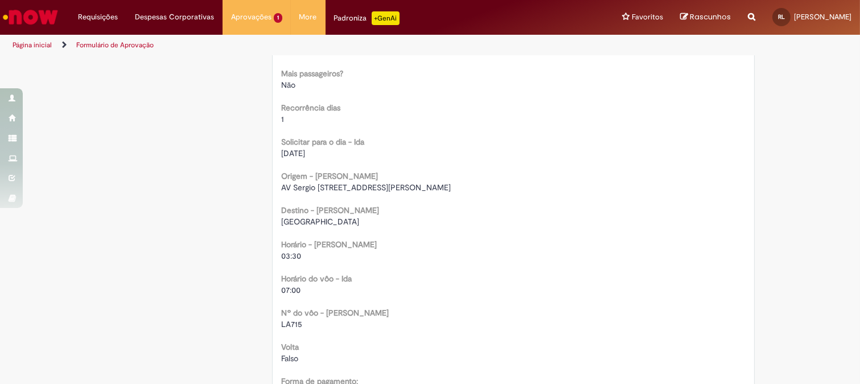
scroll to position [1012, 0]
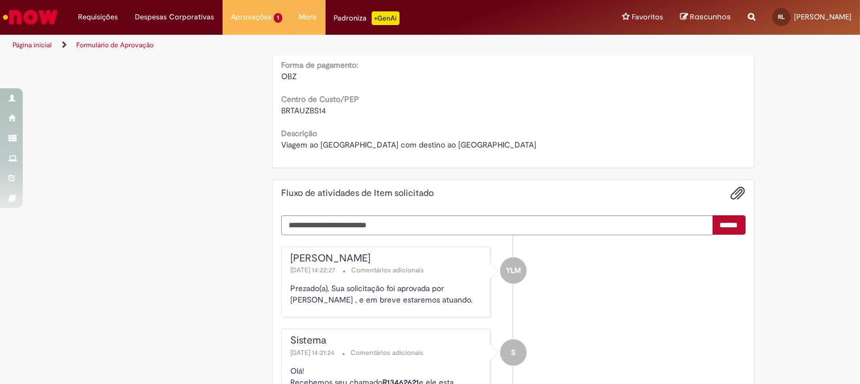
click at [292, 111] on span "BRTAUZBS14" at bounding box center [303, 110] width 45 height 10
copy span "BRTAUZBS14"
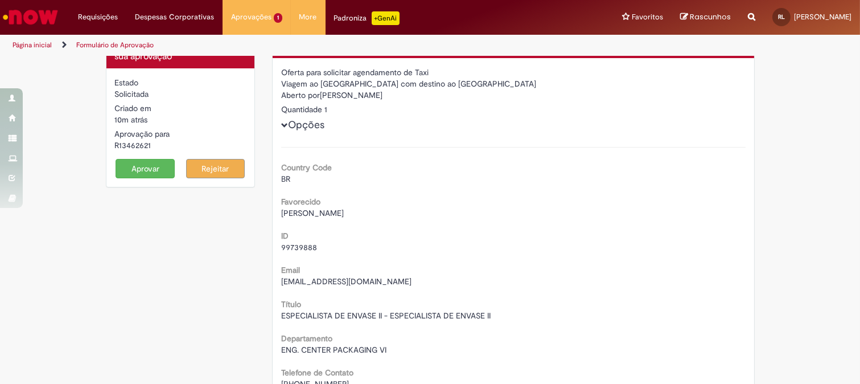
scroll to position [0, 0]
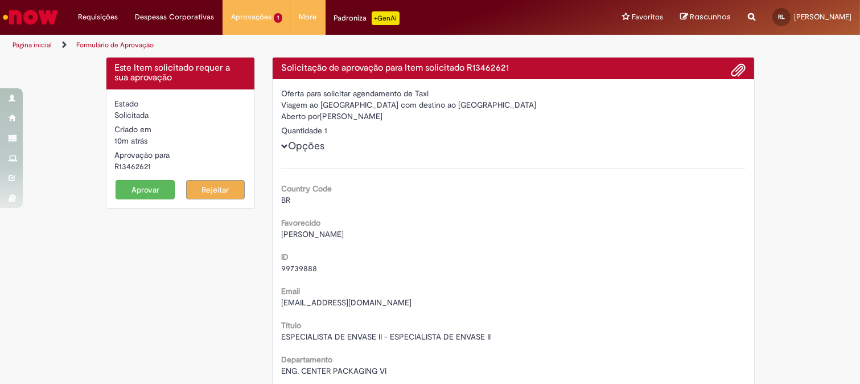
click at [487, 68] on h4 "Solicitação de aprovação para Item solicitado R13462621" at bounding box center [513, 68] width 465 height 10
copy h4 "R13462621"
click at [289, 233] on span "[PERSON_NAME]" at bounding box center [312, 234] width 63 height 10
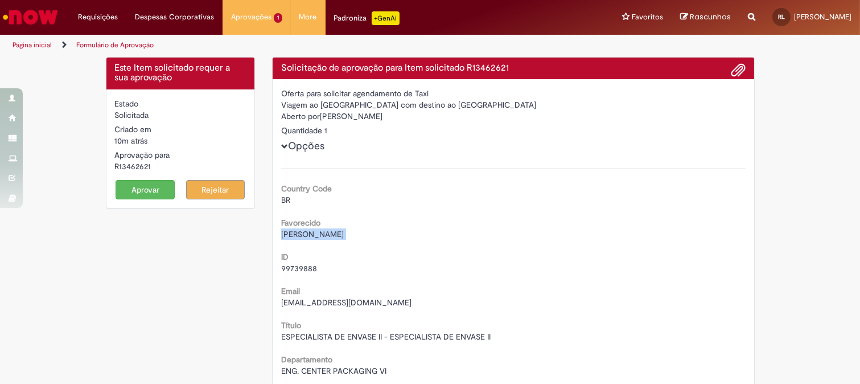
click at [289, 233] on span "[PERSON_NAME]" at bounding box center [312, 234] width 63 height 10
copy div "[PERSON_NAME]"
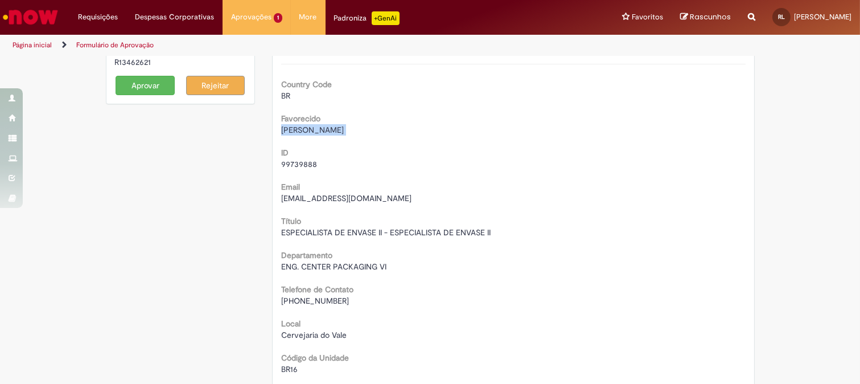
scroll to position [126, 0]
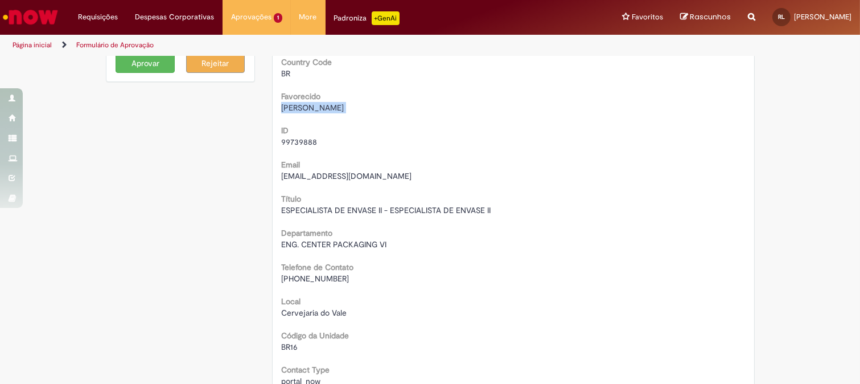
drag, startPoint x: 297, startPoint y: 277, endPoint x: 365, endPoint y: 276, distance: 68.3
click at [365, 276] on div "[PHONE_NUMBER]" at bounding box center [513, 278] width 465 height 11
copy span "31 99531-3814"
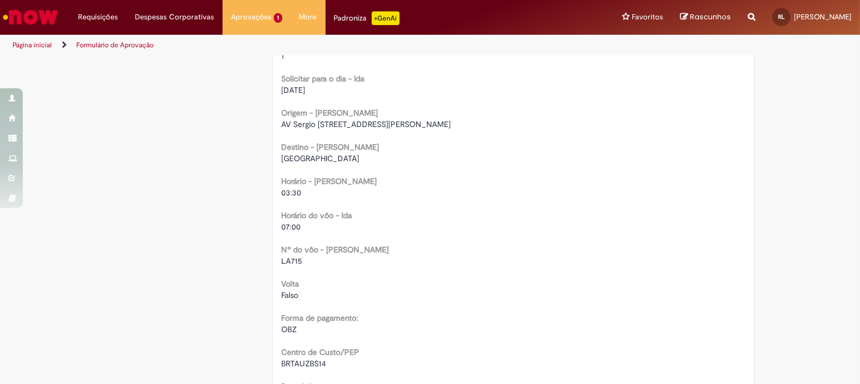
scroll to position [784, 0]
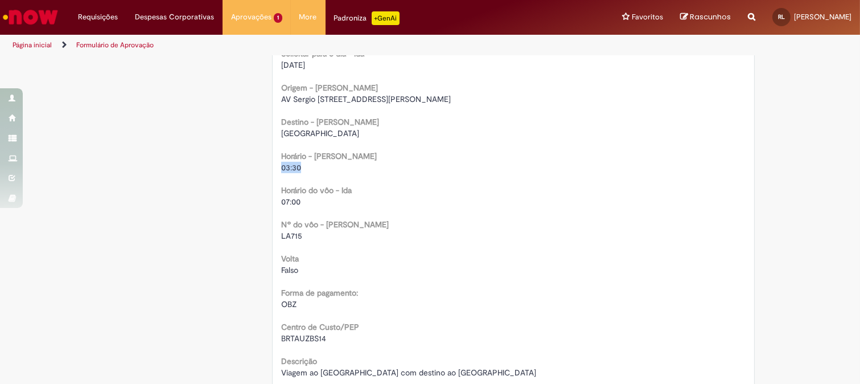
drag, startPoint x: 273, startPoint y: 166, endPoint x: 303, endPoint y: 165, distance: 30.2
copy span "03:30"
click at [451, 97] on span "AV Sergio [STREET_ADDRESS][PERSON_NAME]" at bounding box center [366, 99] width 170 height 10
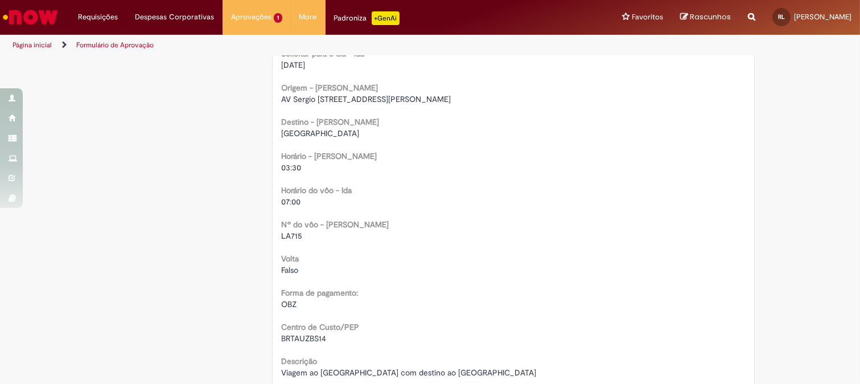
click at [282, 232] on span "LA715" at bounding box center [291, 236] width 21 height 10
click at [410, 252] on div "Volta [GEOGRAPHIC_DATA]" at bounding box center [513, 263] width 465 height 26
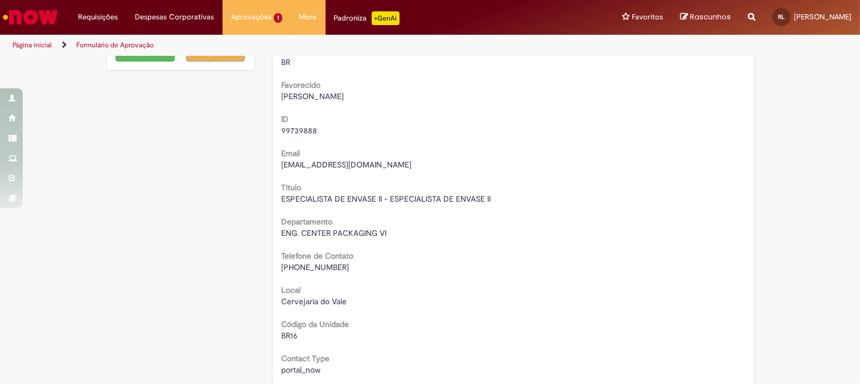
scroll to position [88, 0]
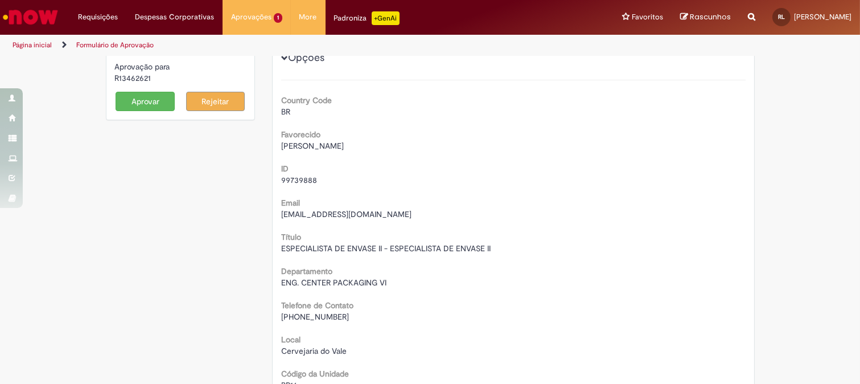
click at [298, 138] on b "Favorecido" at bounding box center [300, 134] width 39 height 10
click at [298, 141] on span "[PERSON_NAME]" at bounding box center [312, 146] width 63 height 10
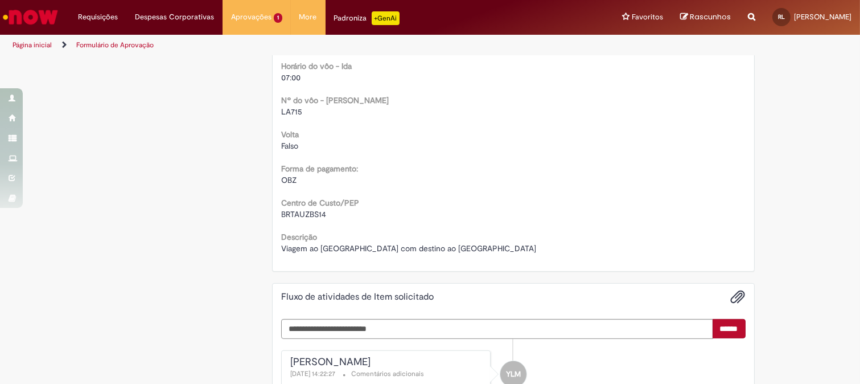
scroll to position [911, 0]
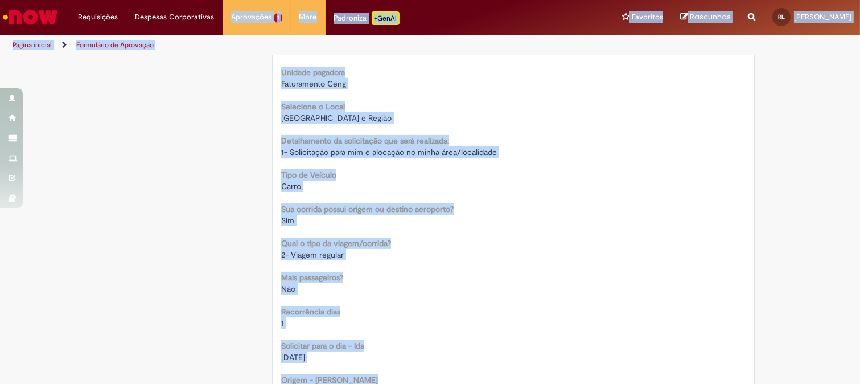
scroll to position [0, 0]
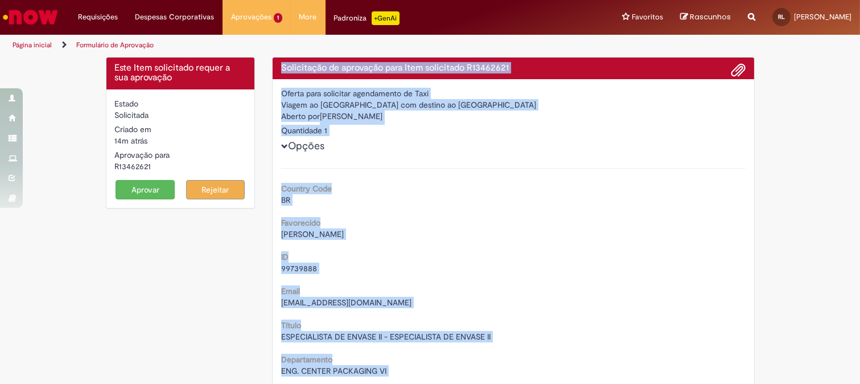
drag, startPoint x: 518, startPoint y: 247, endPoint x: 278, endPoint y: 65, distance: 300.8
click at [539, 249] on div "ID 99739888" at bounding box center [513, 261] width 465 height 26
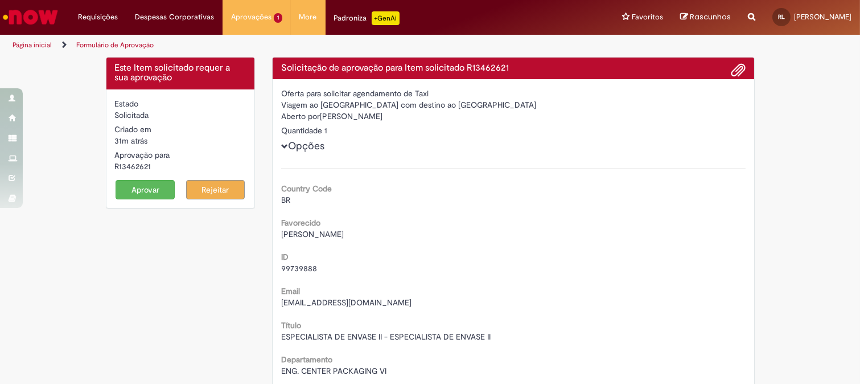
click at [141, 190] on button "Aprovar" at bounding box center [145, 189] width 59 height 19
